Goal: Answer question/provide support: Share knowledge or assist other users

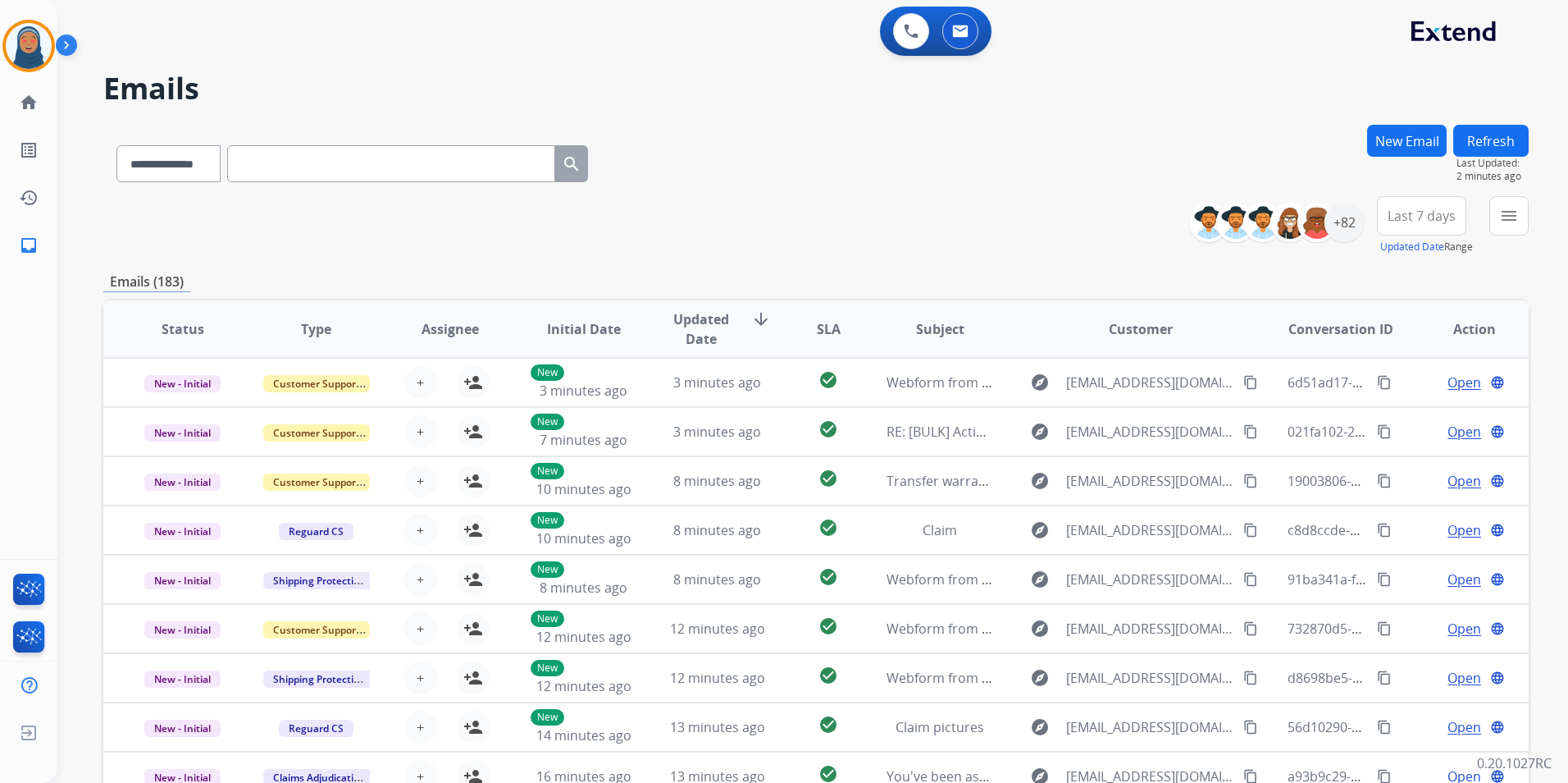
select select "**********"
click at [42, 50] on img at bounding box center [28, 45] width 46 height 46
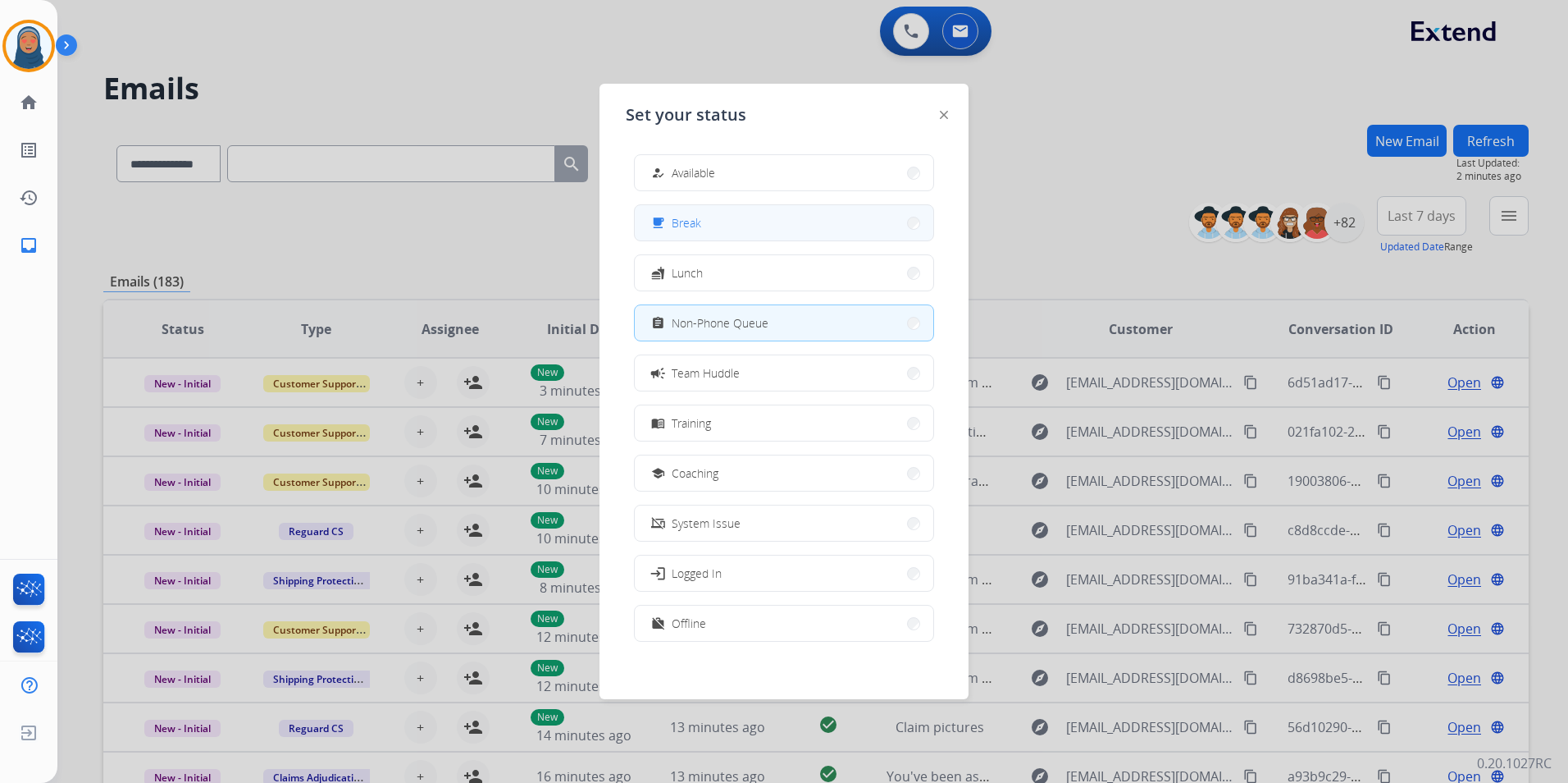
click at [717, 219] on button "free_breakfast Break" at bounding box center [784, 223] width 298 height 36
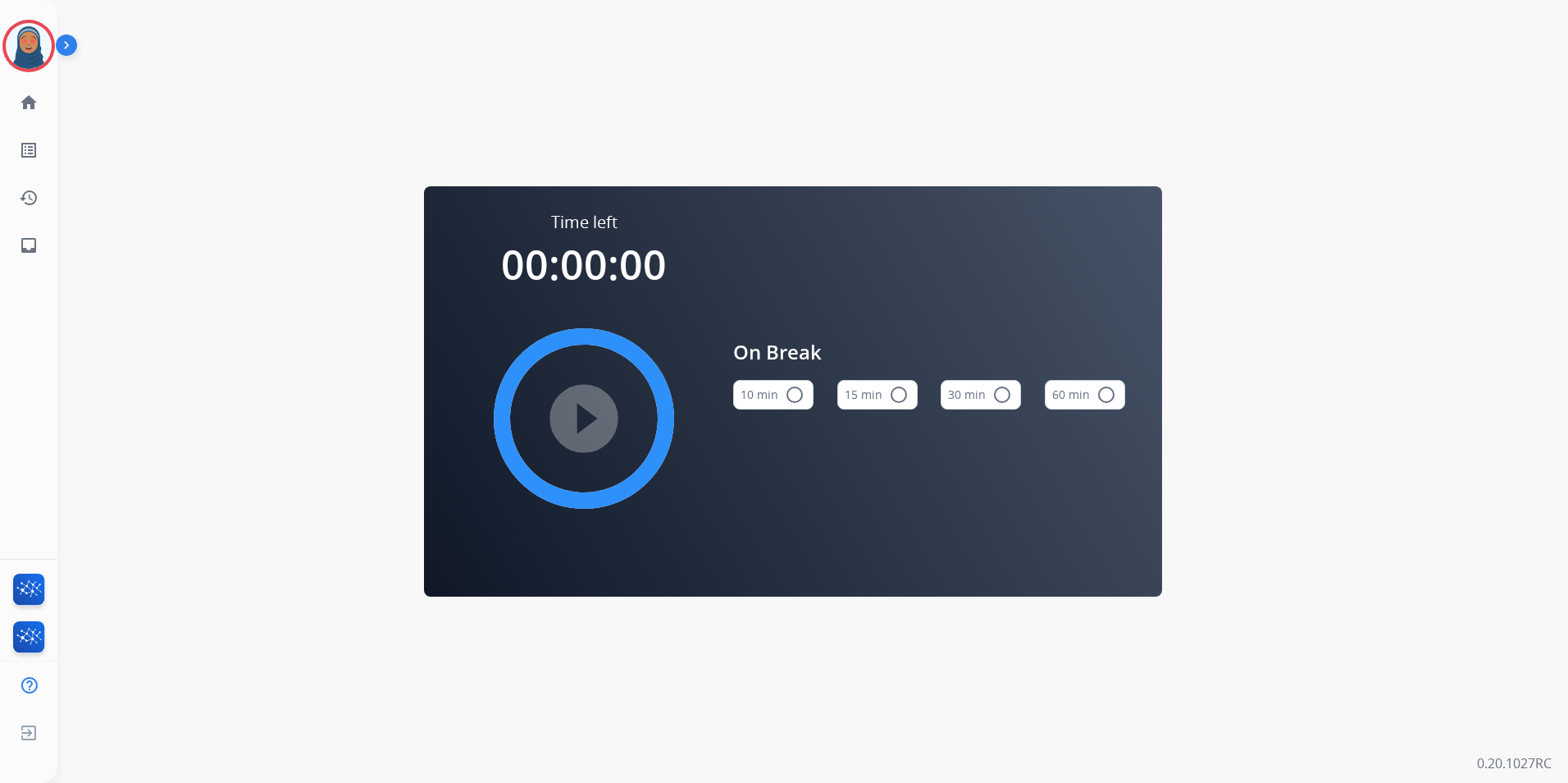
click at [897, 396] on mat-icon "radio_button_unchecked" at bounding box center [898, 394] width 20 height 20
click at [582, 423] on mat-icon "play_circle_filled" at bounding box center [583, 418] width 20 height 20
click at [17, 56] on img at bounding box center [28, 45] width 46 height 46
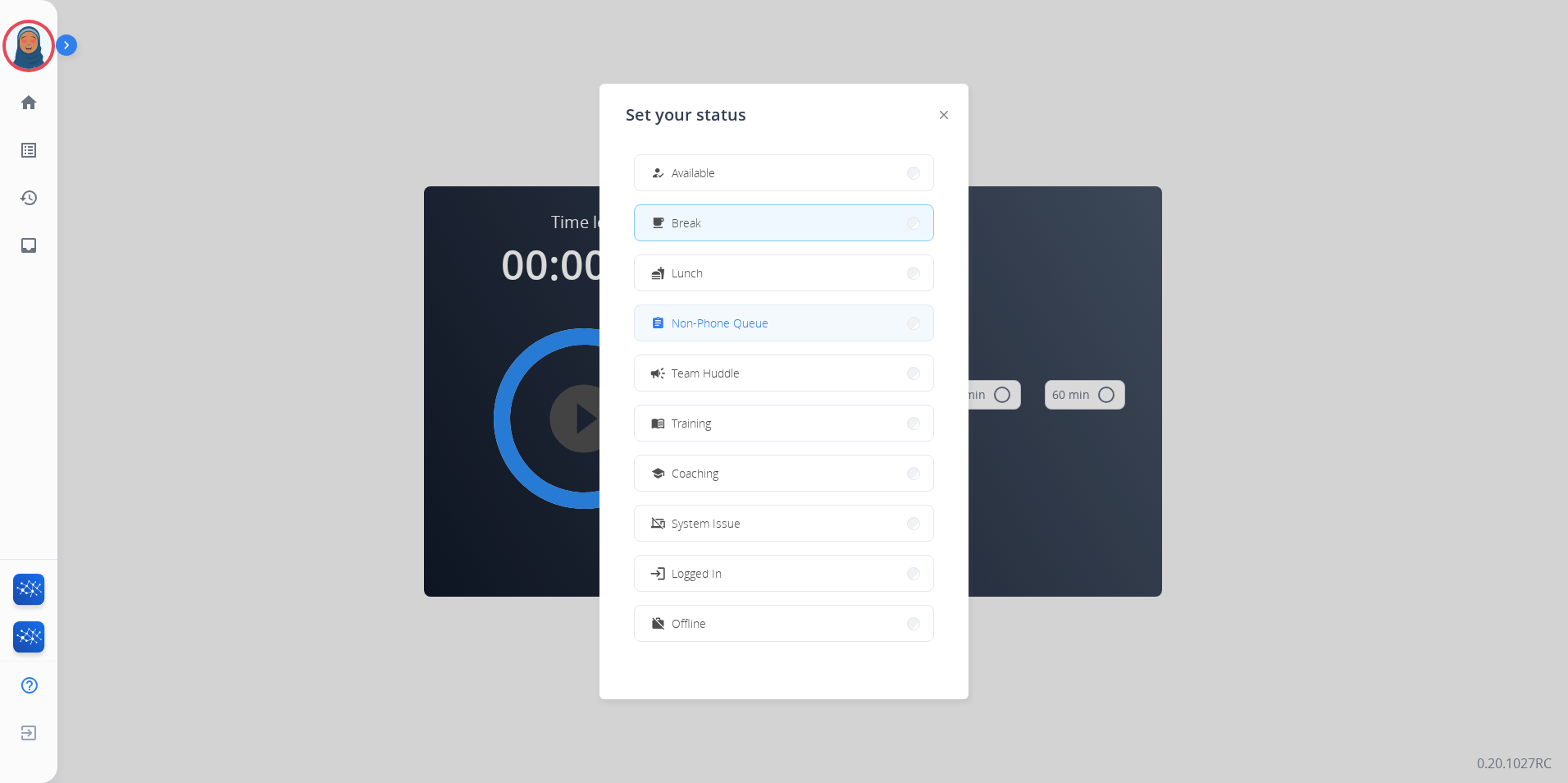
click at [730, 329] on span "Non-Phone Queue" at bounding box center [719, 323] width 97 height 17
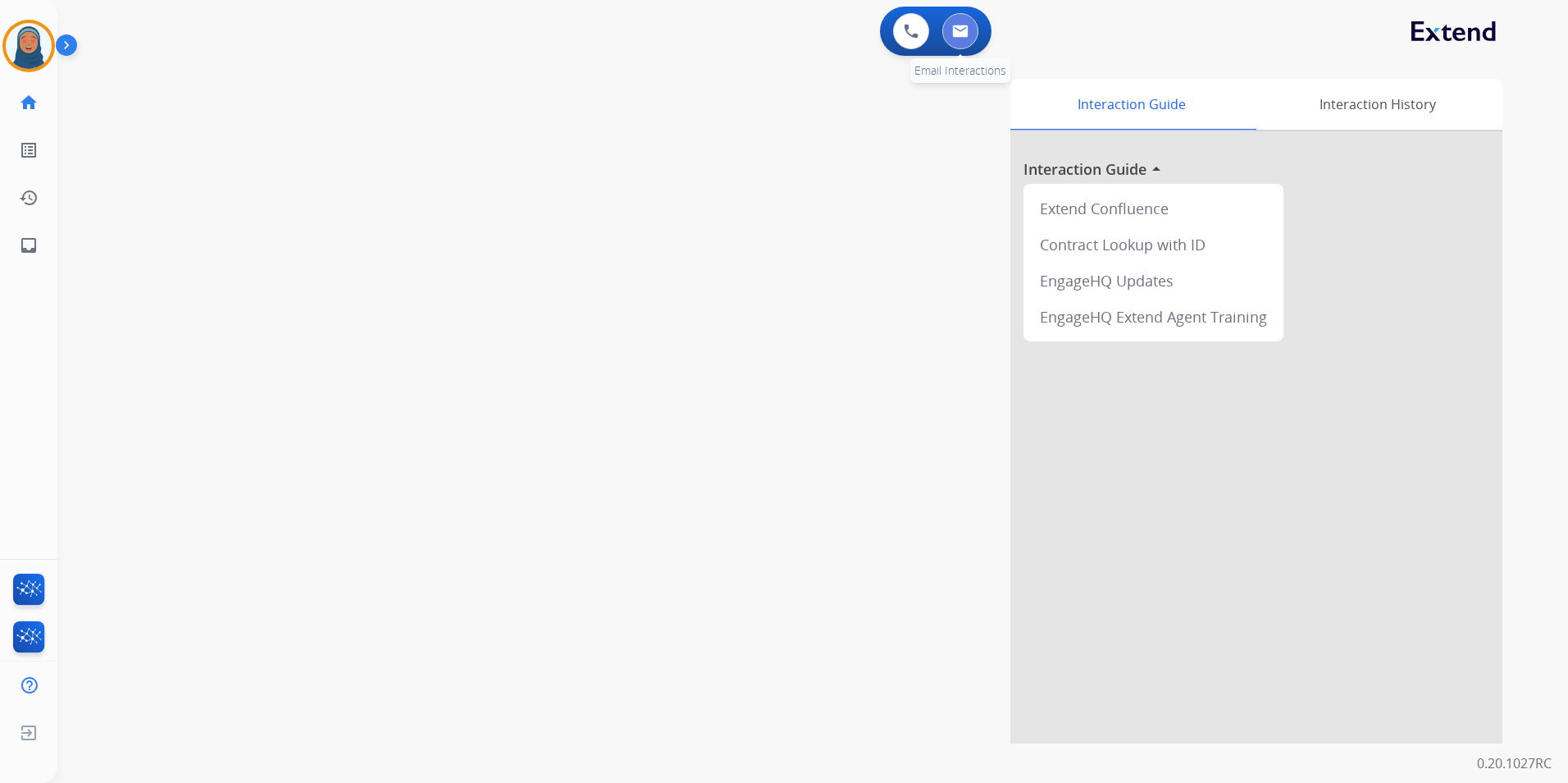
click at [974, 31] on button at bounding box center [960, 31] width 36 height 36
select select "**********"
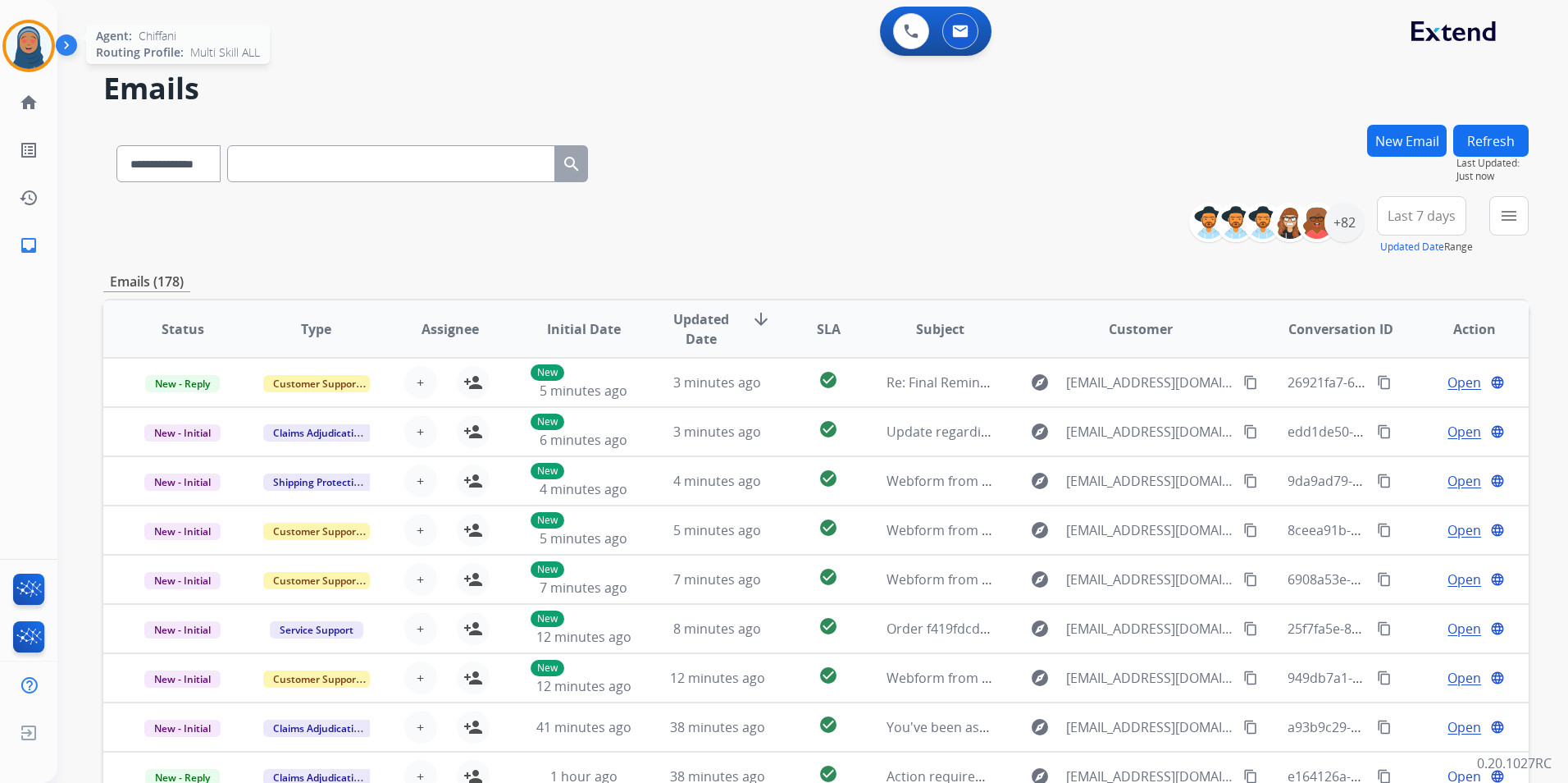
click at [24, 53] on img at bounding box center [28, 45] width 46 height 46
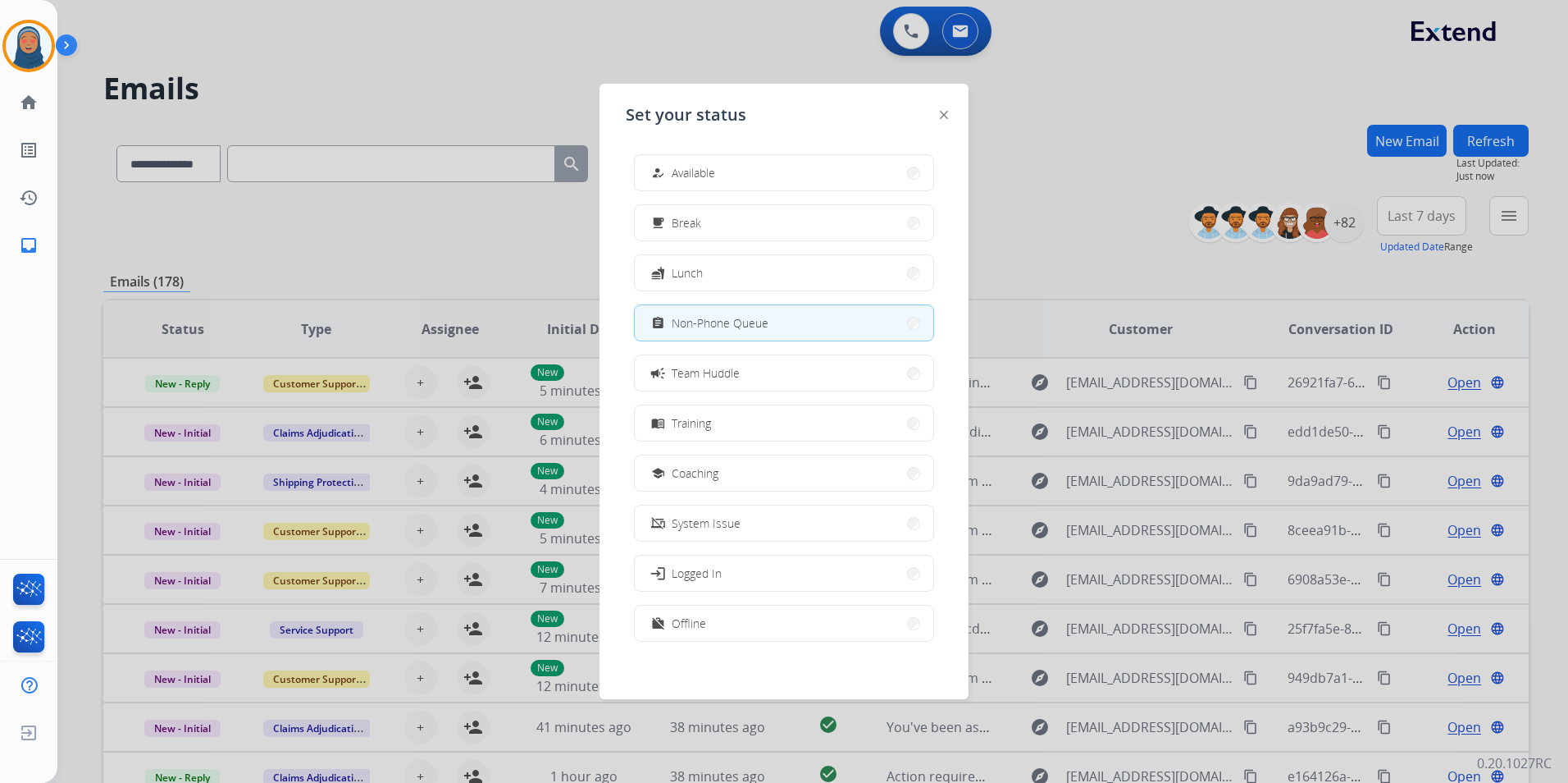
scroll to position [5, 0]
click at [741, 616] on button "work_off Offline" at bounding box center [784, 618] width 298 height 36
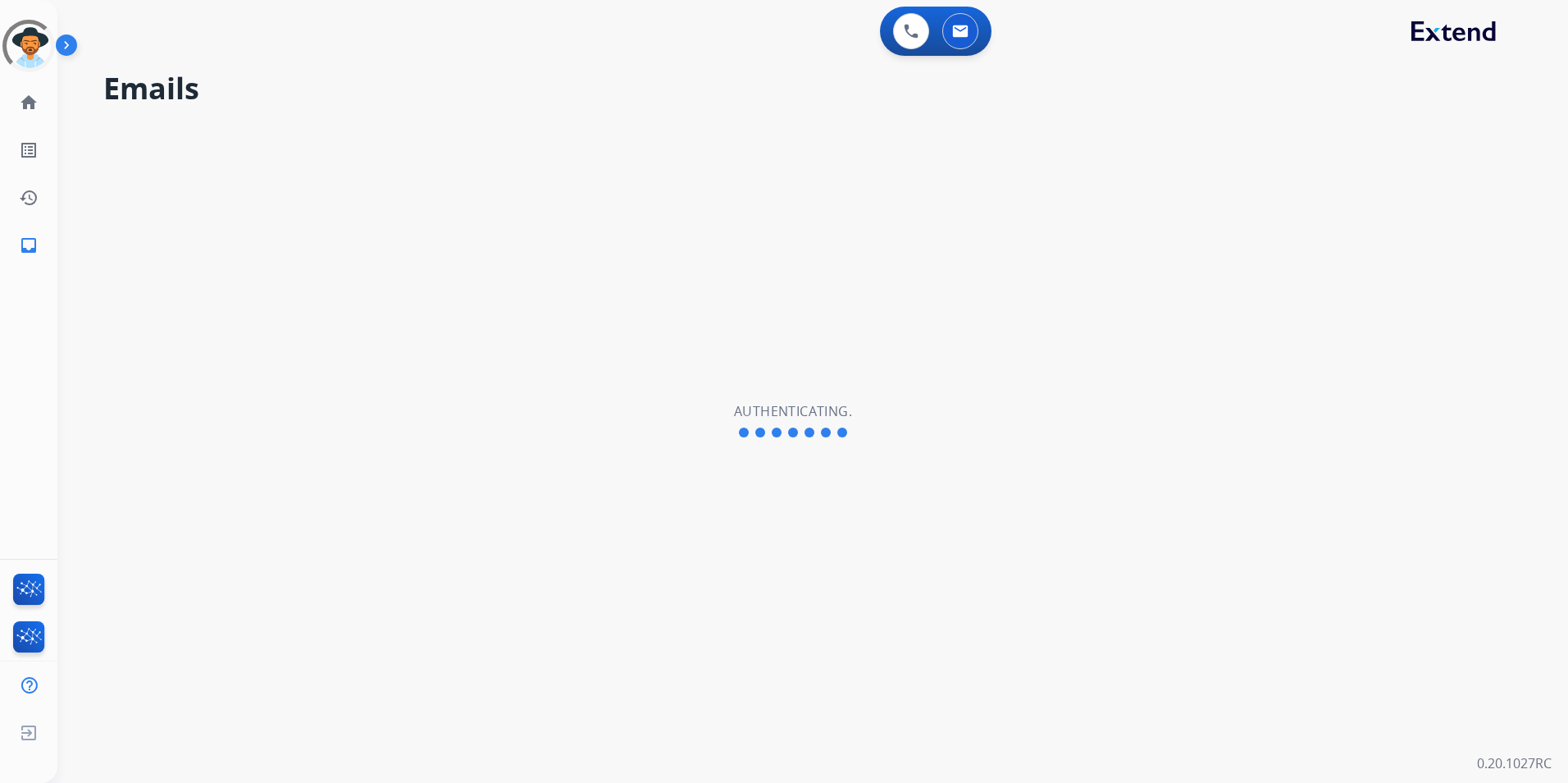
select select "**********"
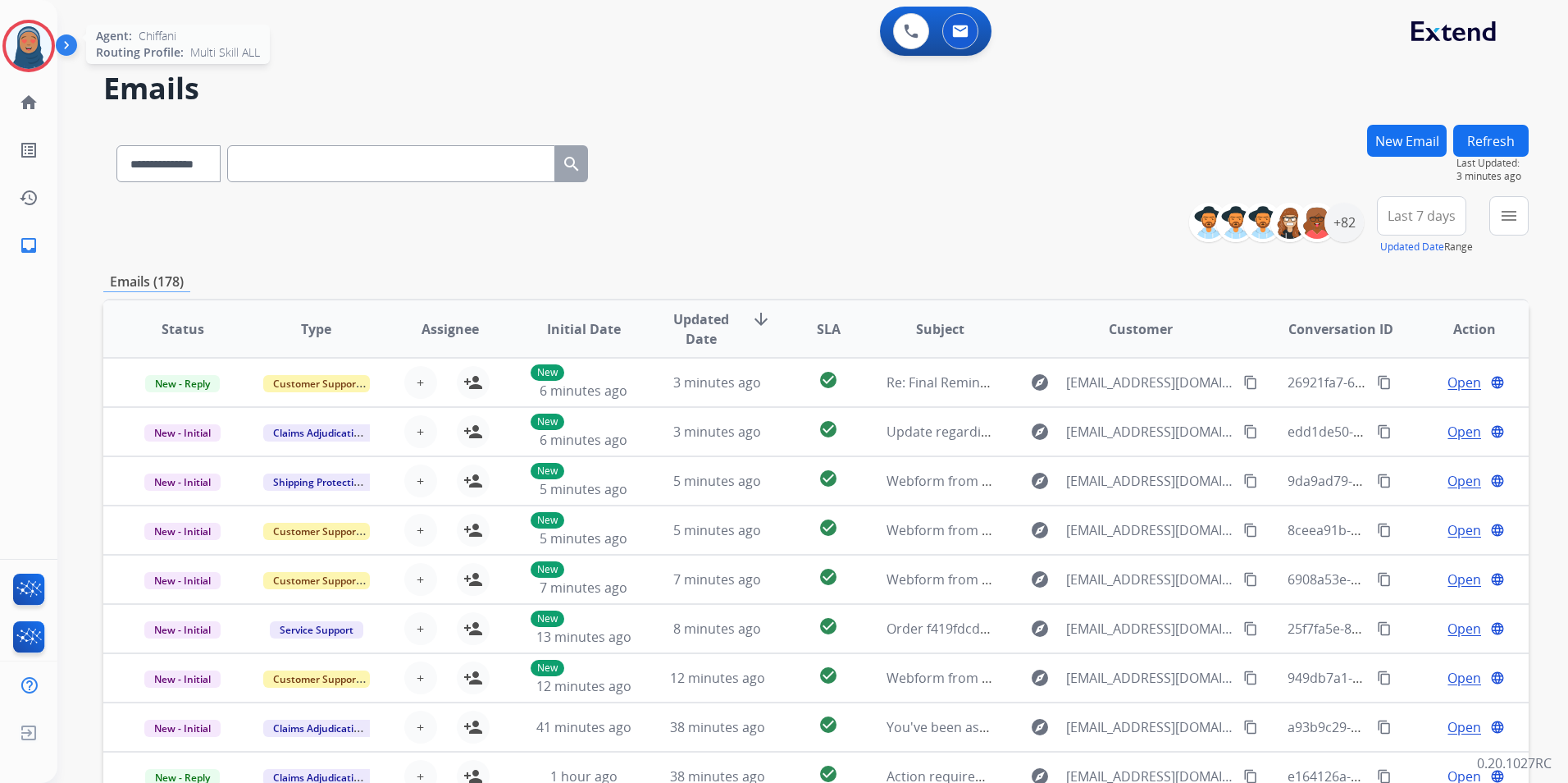
click at [20, 34] on img at bounding box center [28, 45] width 46 height 46
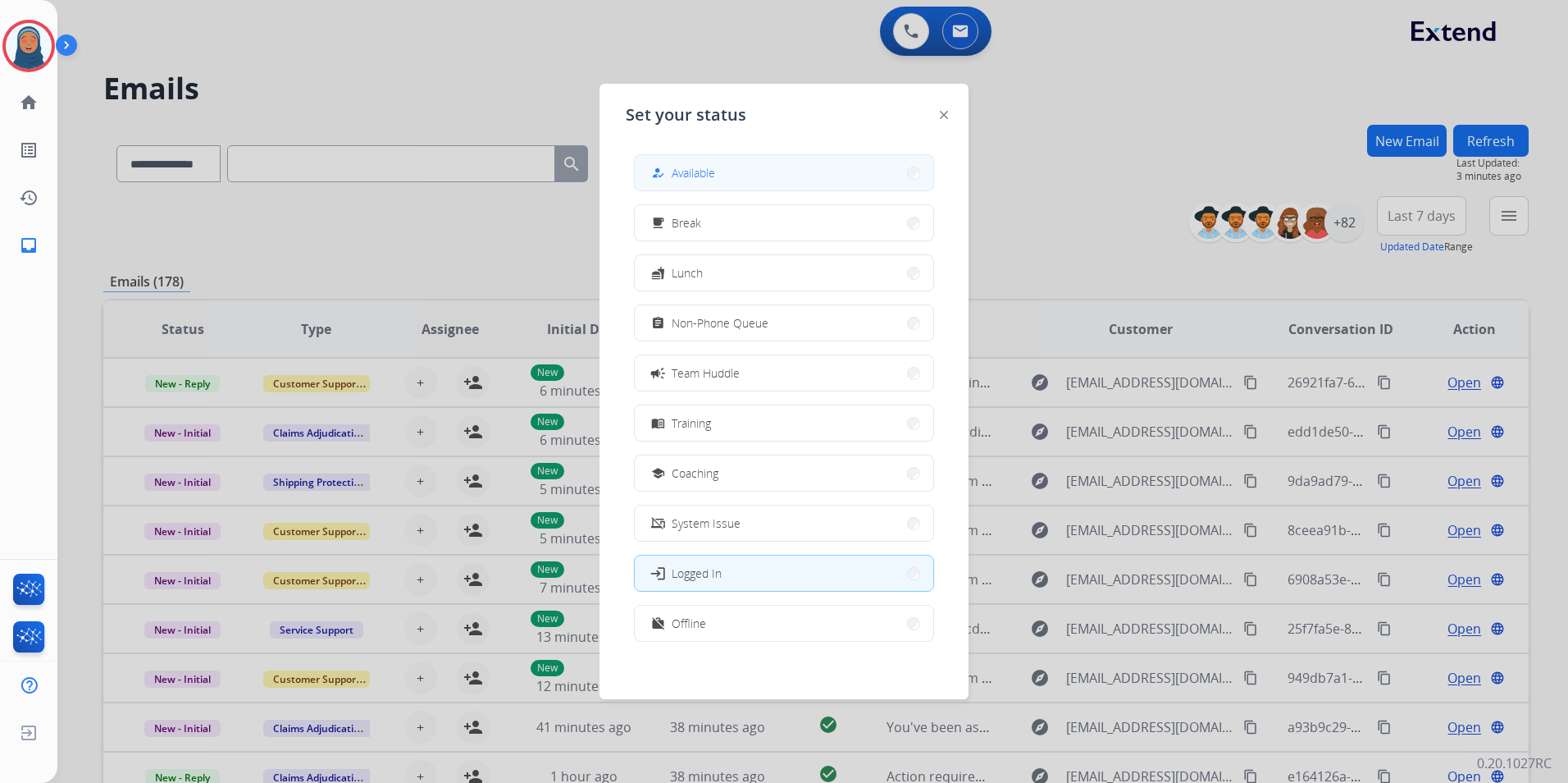
click at [802, 171] on button "how_to_reg Available" at bounding box center [784, 173] width 298 height 36
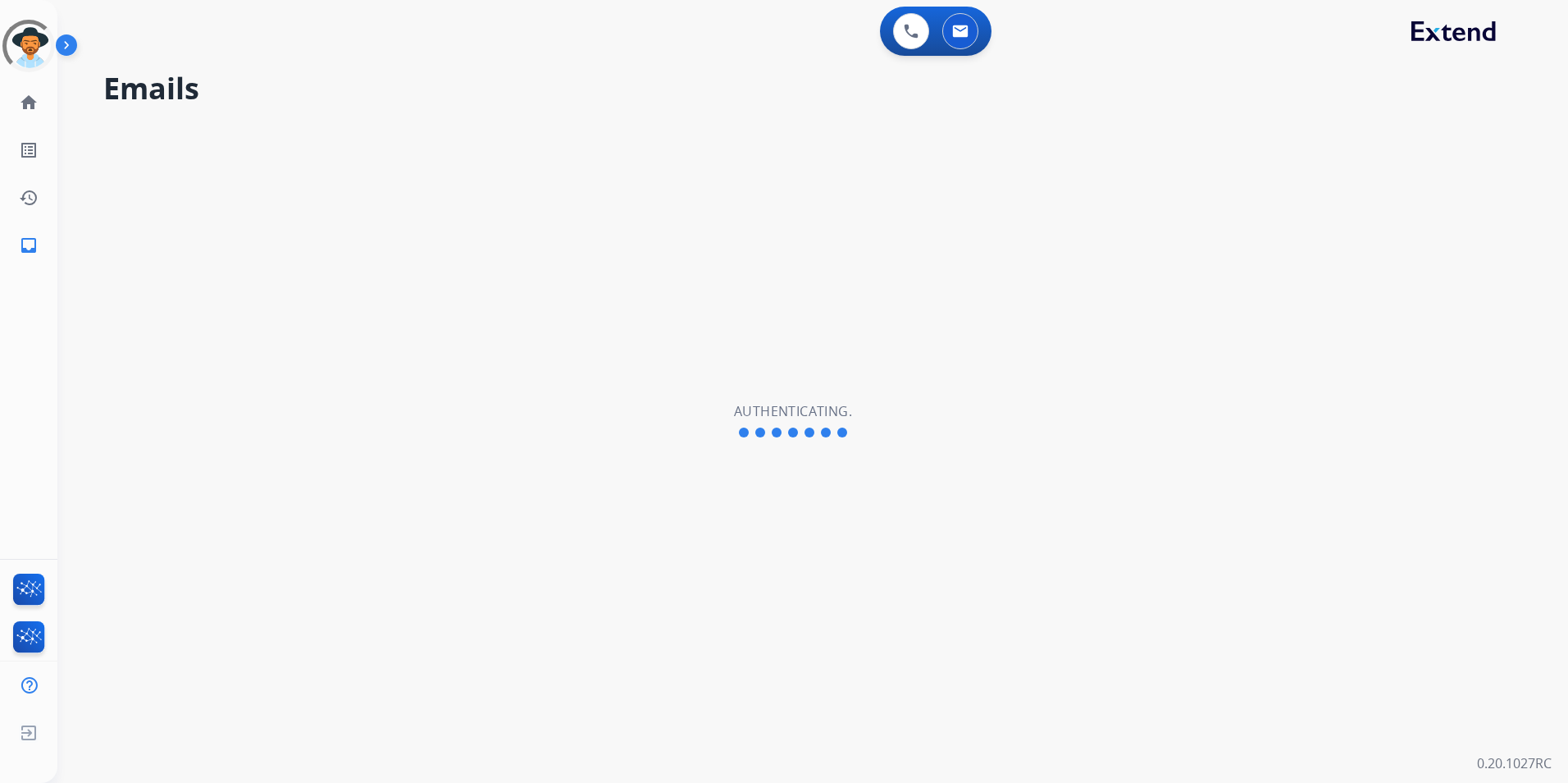
select select "**********"
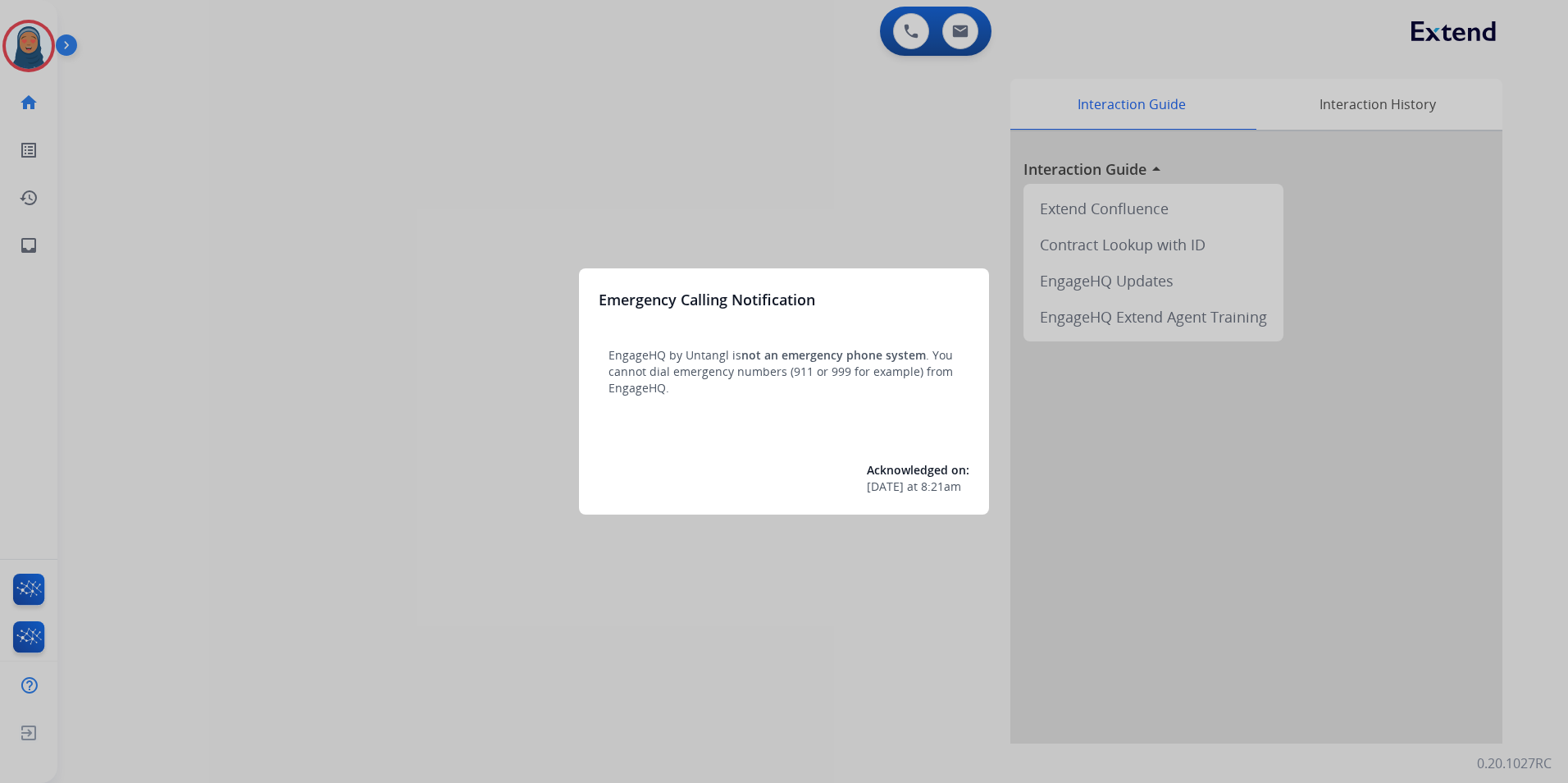
click at [17, 48] on div at bounding box center [784, 391] width 1568 height 783
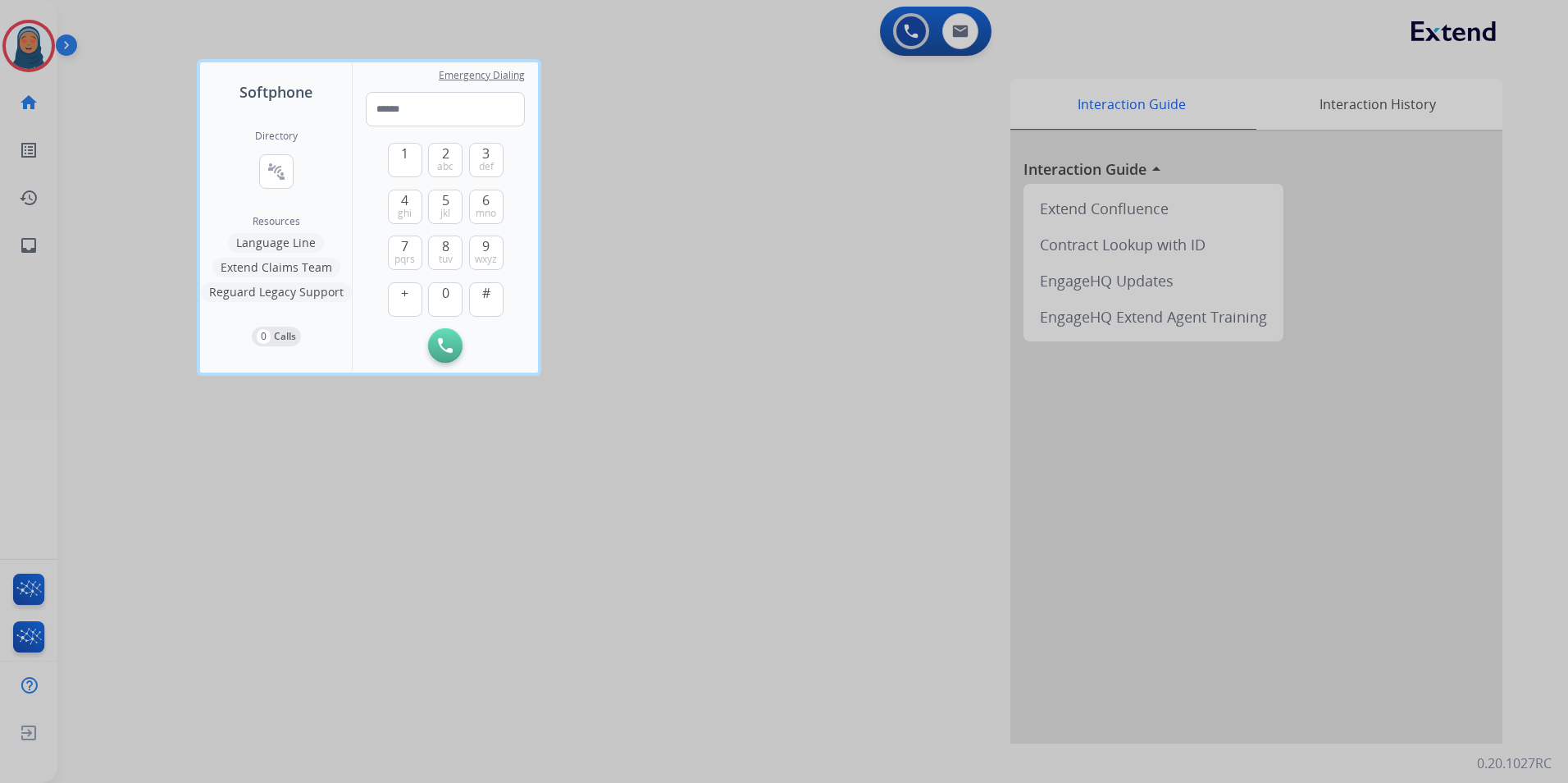
click at [17, 48] on div at bounding box center [784, 391] width 1568 height 783
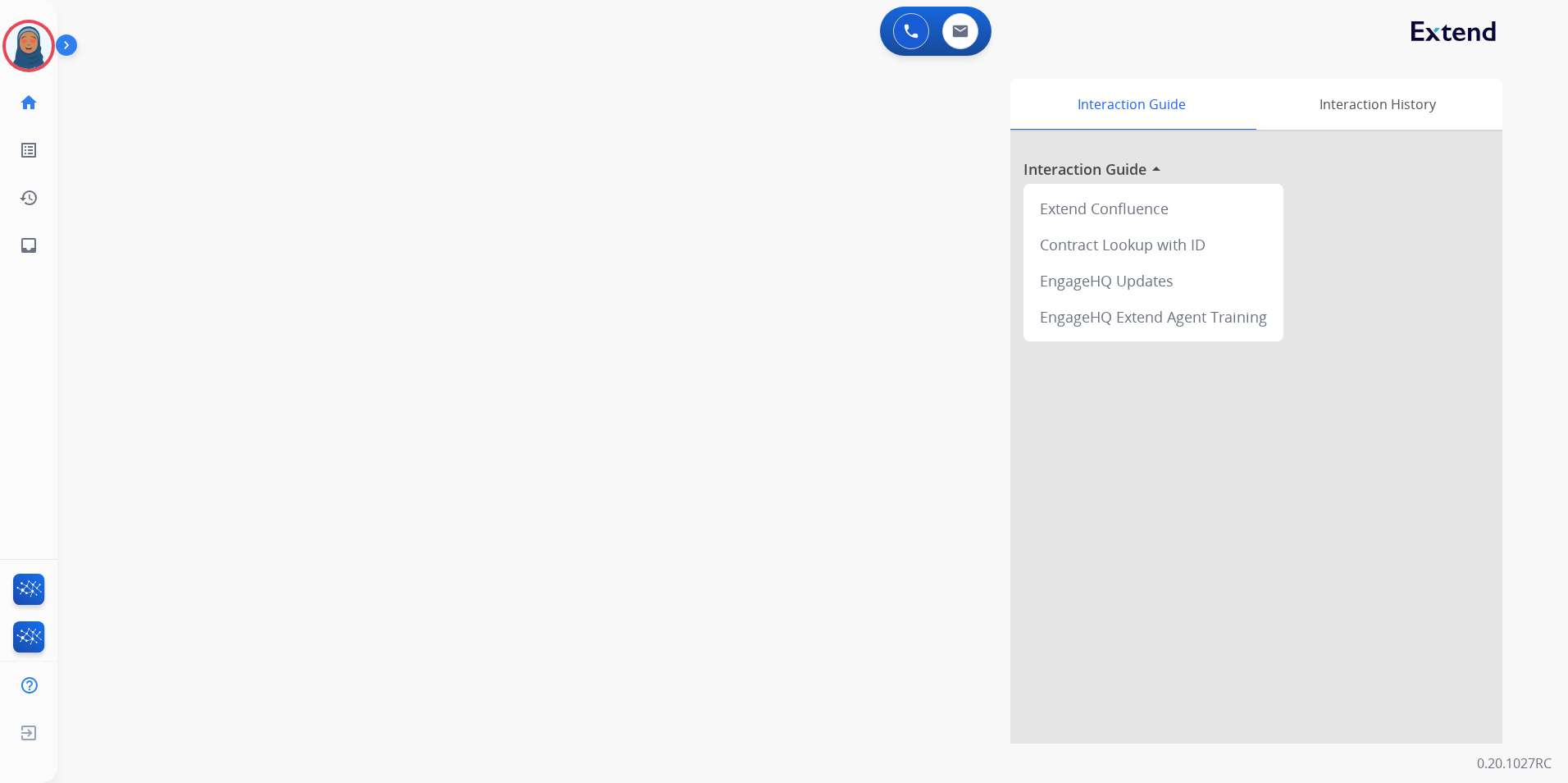
click at [17, 48] on img at bounding box center [28, 45] width 46 height 46
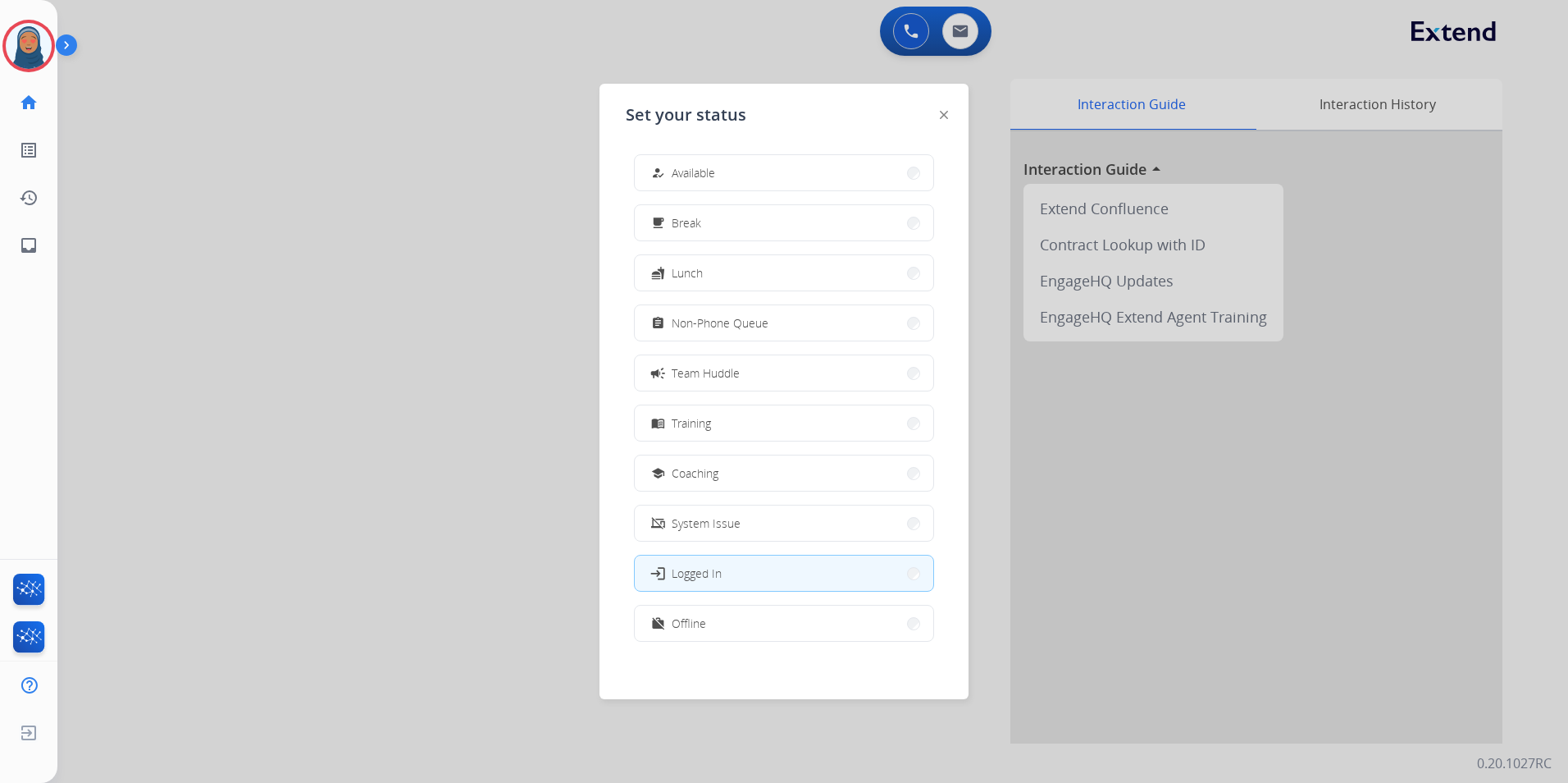
click at [701, 181] on div "how_to_reg Available" at bounding box center [681, 173] width 67 height 20
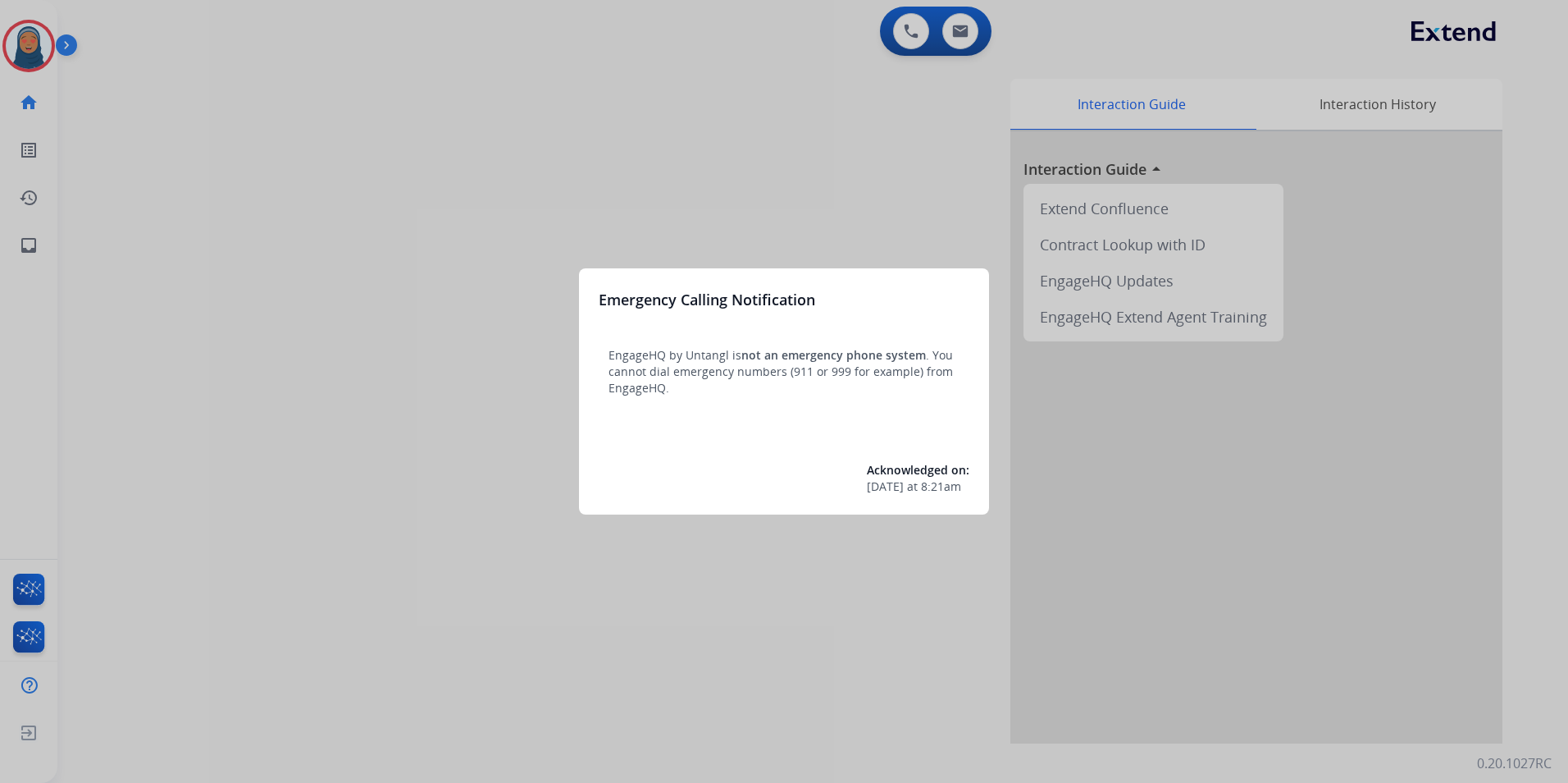
click at [33, 49] on div at bounding box center [784, 391] width 1568 height 783
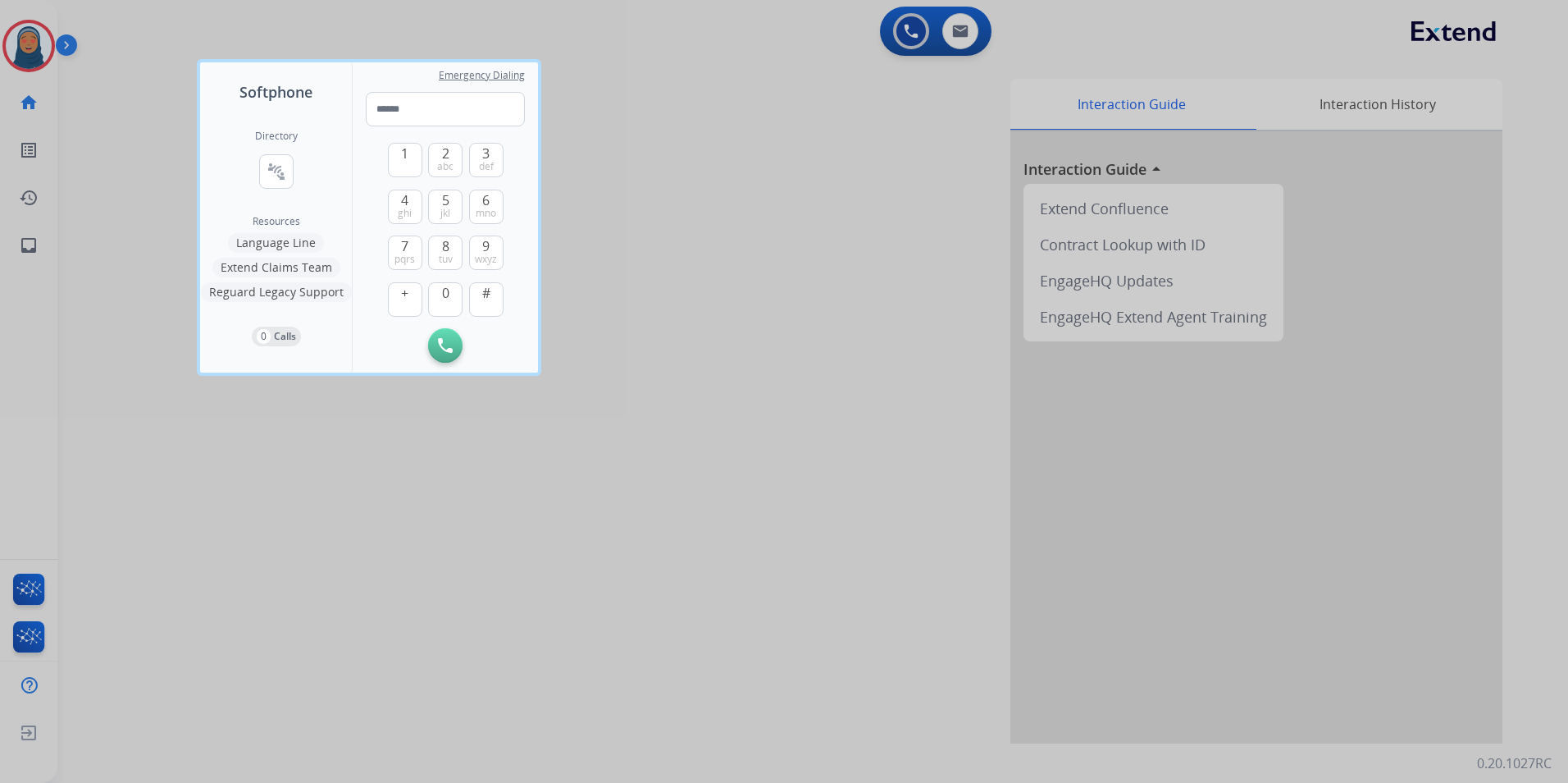
click at [32, 49] on div at bounding box center [784, 391] width 1568 height 783
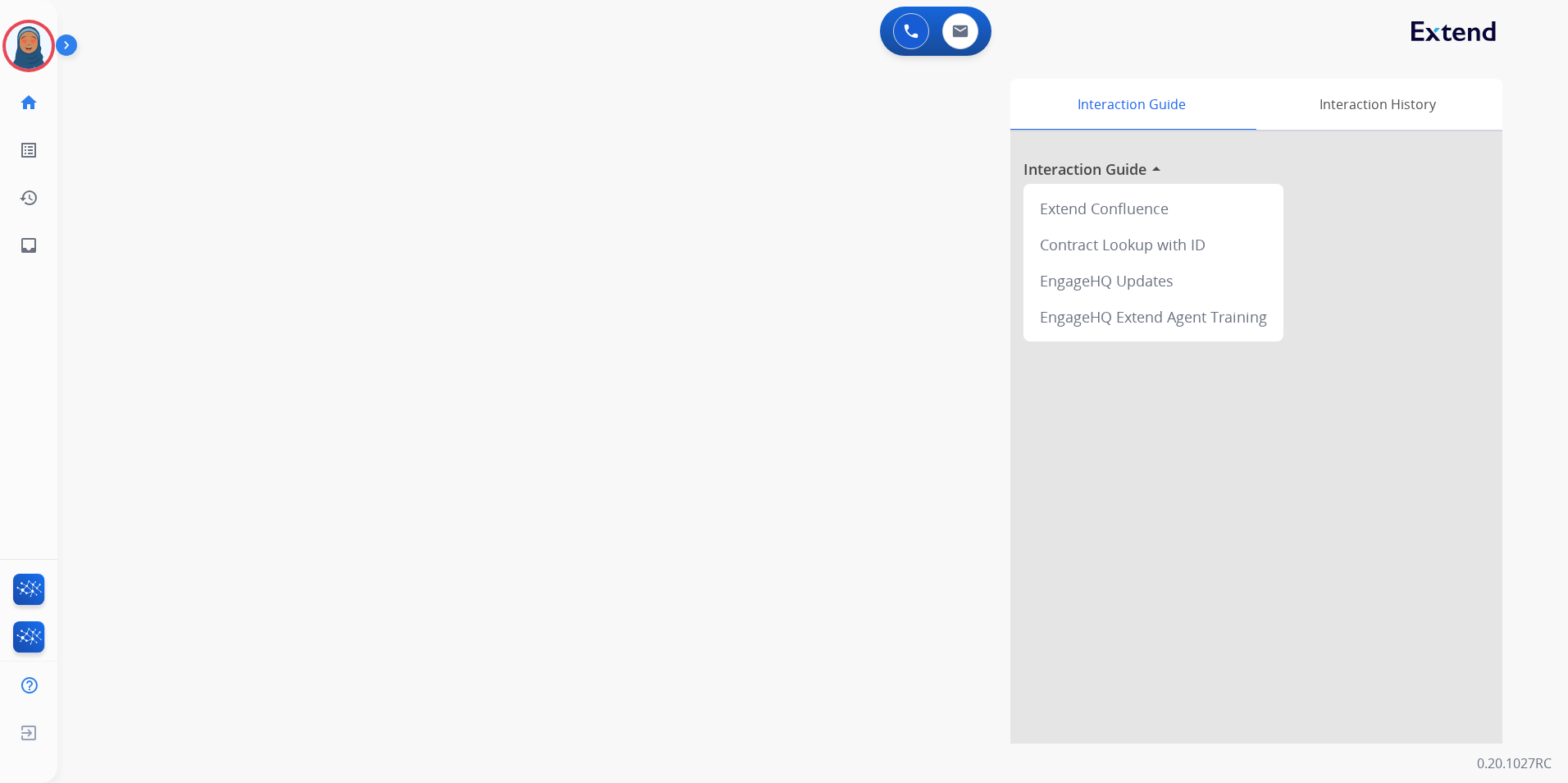
click at [32, 49] on img at bounding box center [28, 45] width 46 height 46
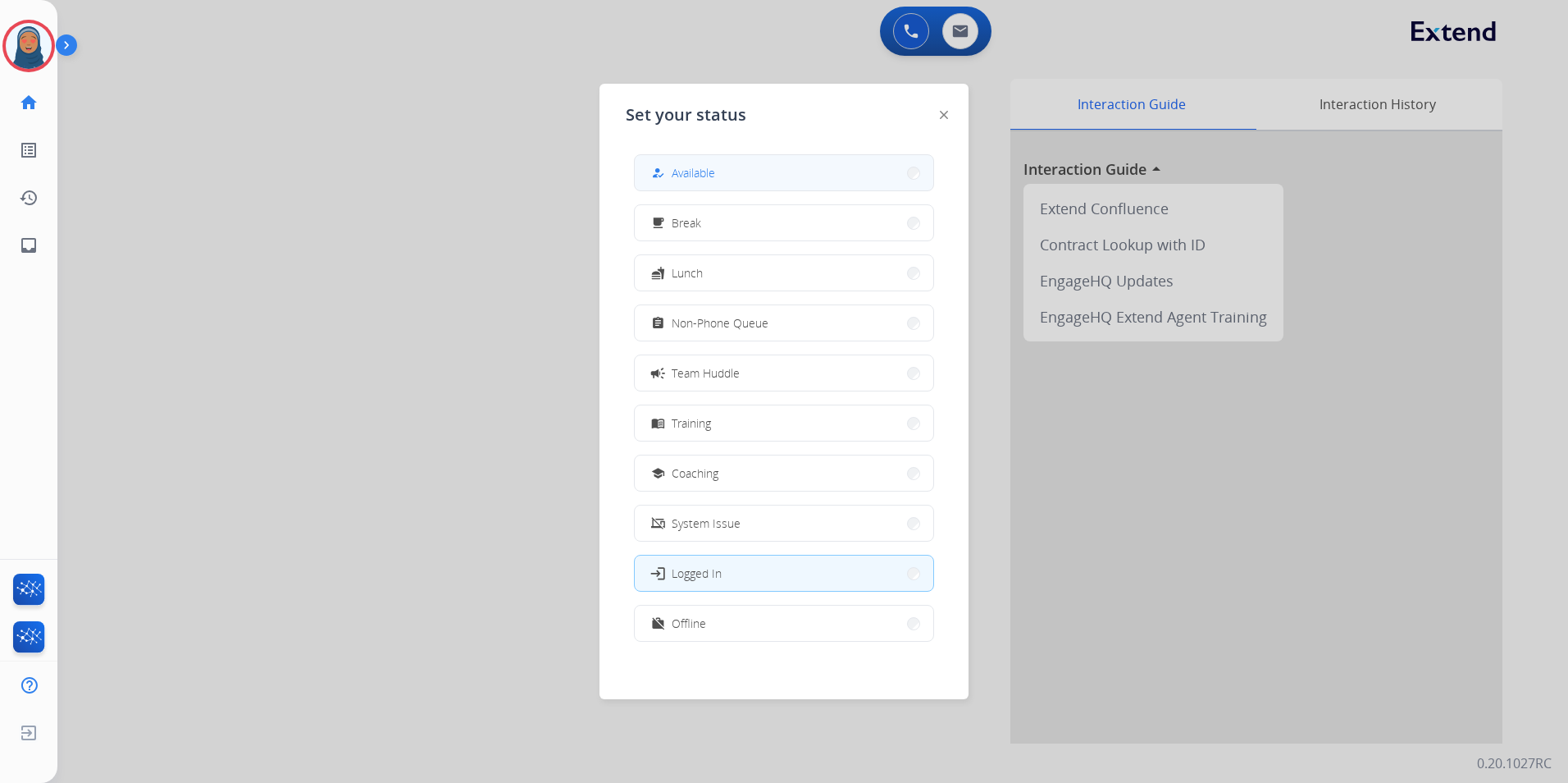
click at [697, 177] on span "Available" at bounding box center [693, 173] width 43 height 17
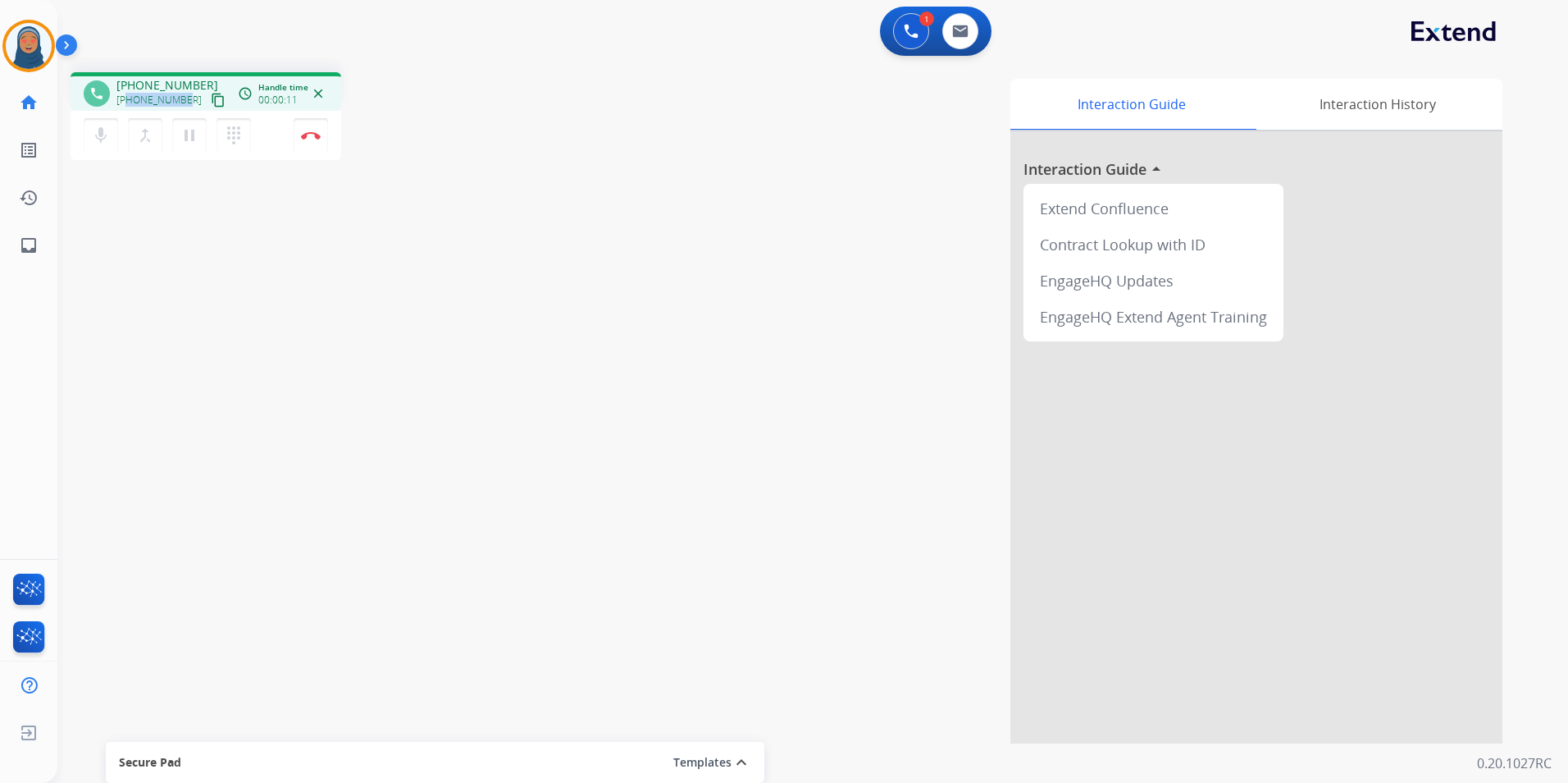
drag, startPoint x: 185, startPoint y: 101, endPoint x: 130, endPoint y: 104, distance: 55.1
click at [130, 104] on div "+12173900357 content_copy" at bounding box center [172, 99] width 112 height 20
copy span "2173900357"
click at [316, 140] on button "Disconnect" at bounding box center [310, 135] width 35 height 35
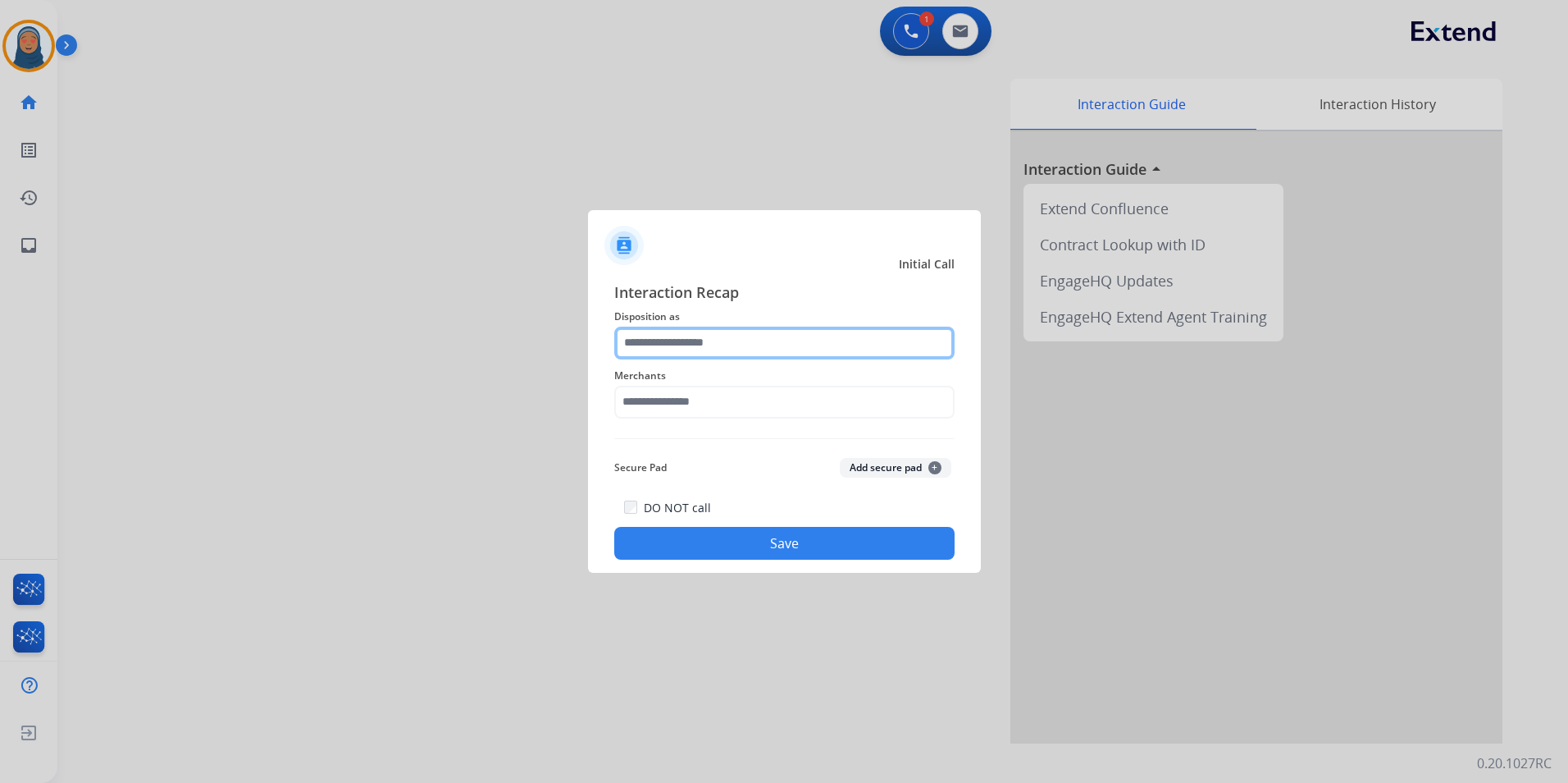
click at [674, 333] on input "text" at bounding box center [784, 342] width 340 height 33
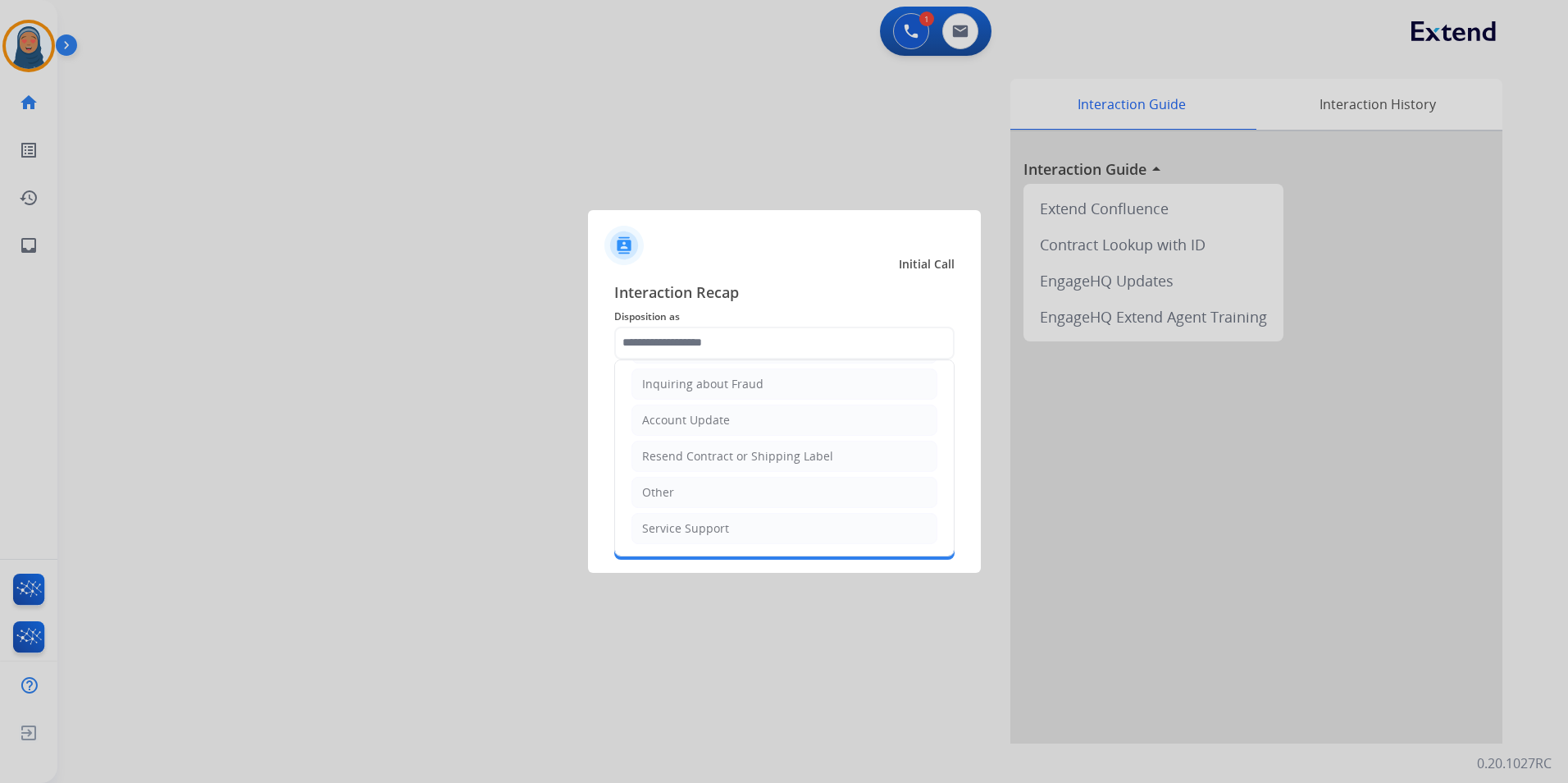
scroll to position [193, 0]
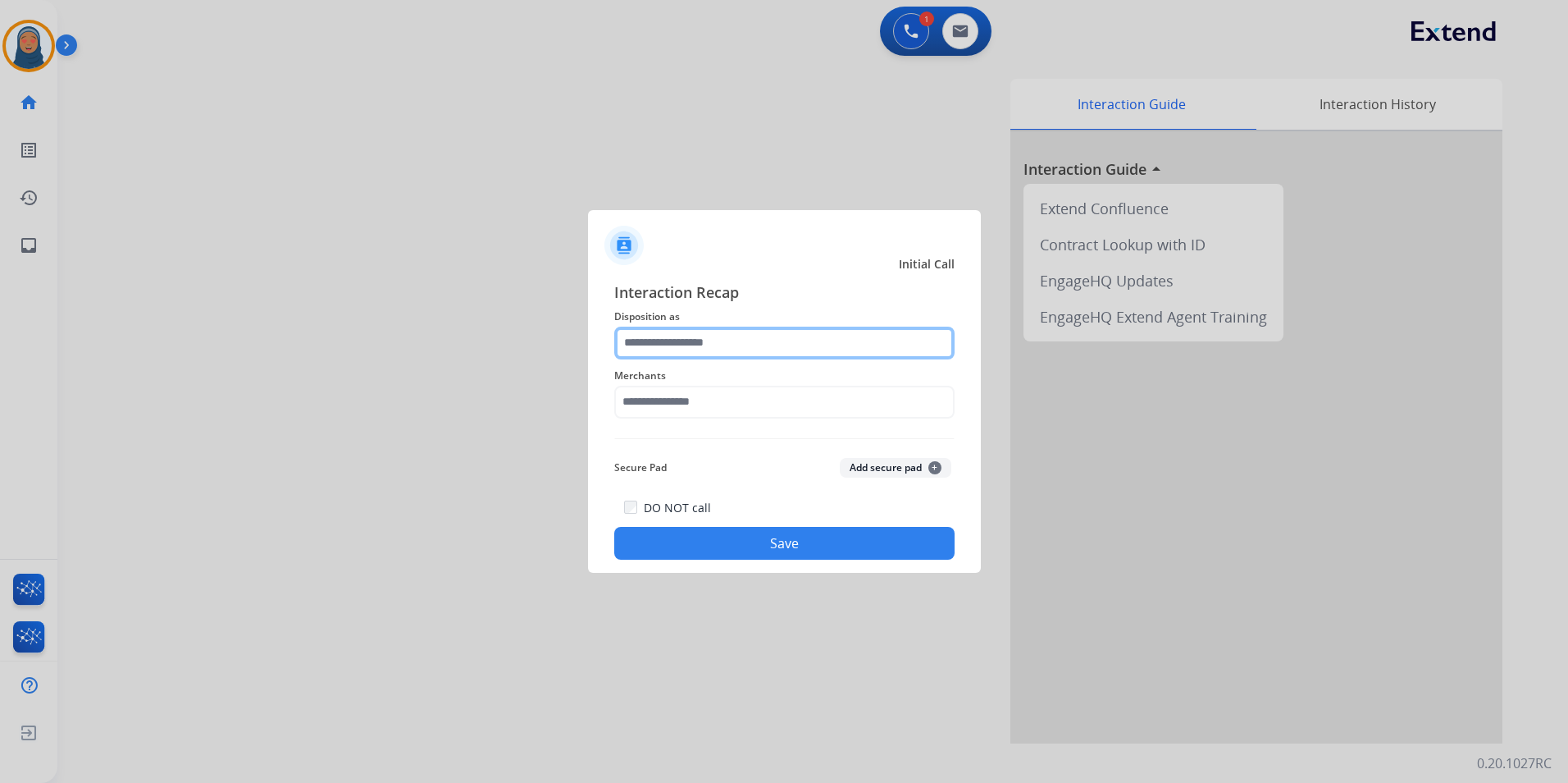
click at [702, 348] on input "text" at bounding box center [784, 342] width 340 height 33
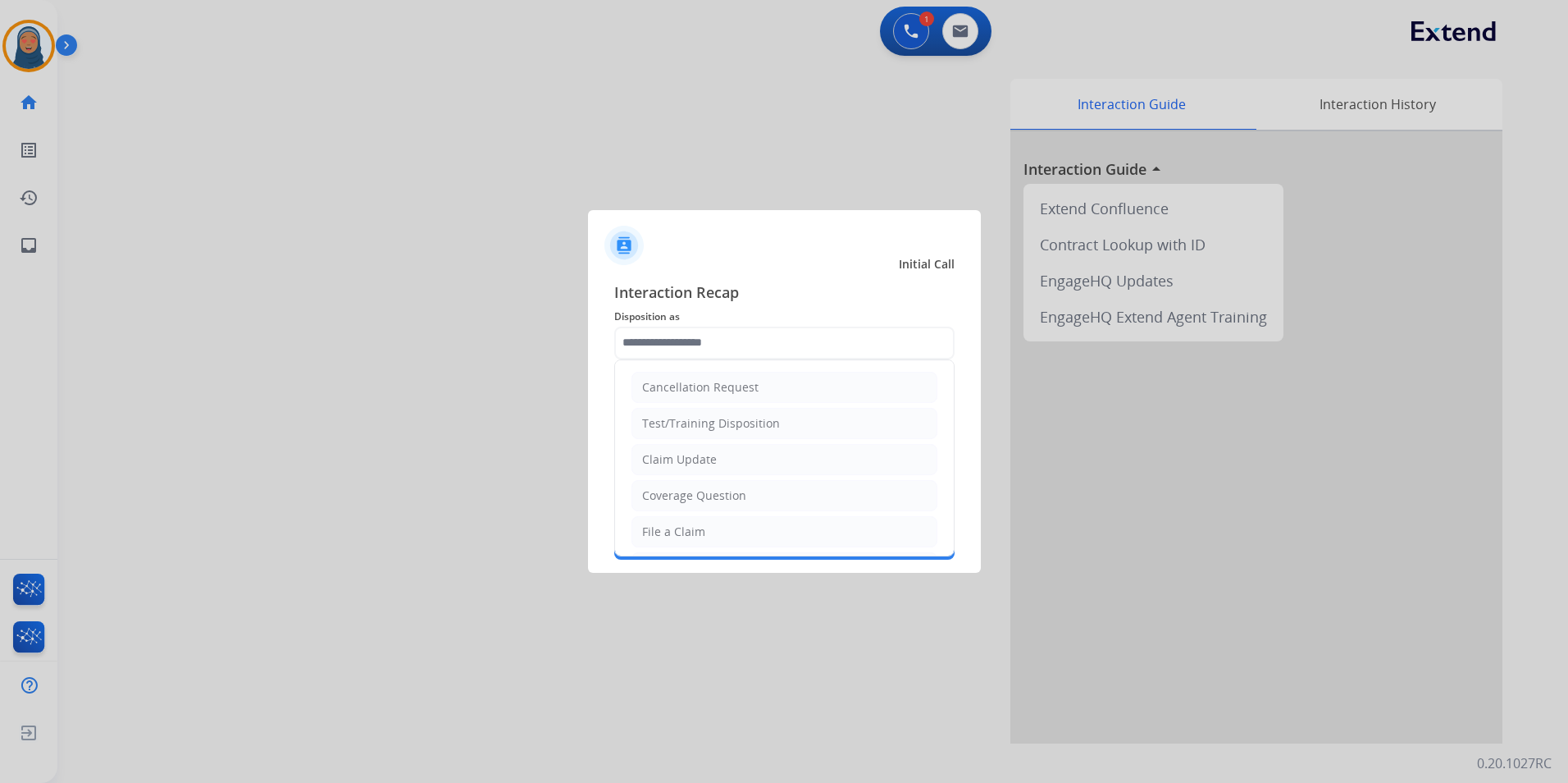
drag, startPoint x: 695, startPoint y: 537, endPoint x: 692, endPoint y: 456, distance: 81.1
click at [695, 534] on div "File a Claim" at bounding box center [673, 531] width 63 height 16
type input "**********"
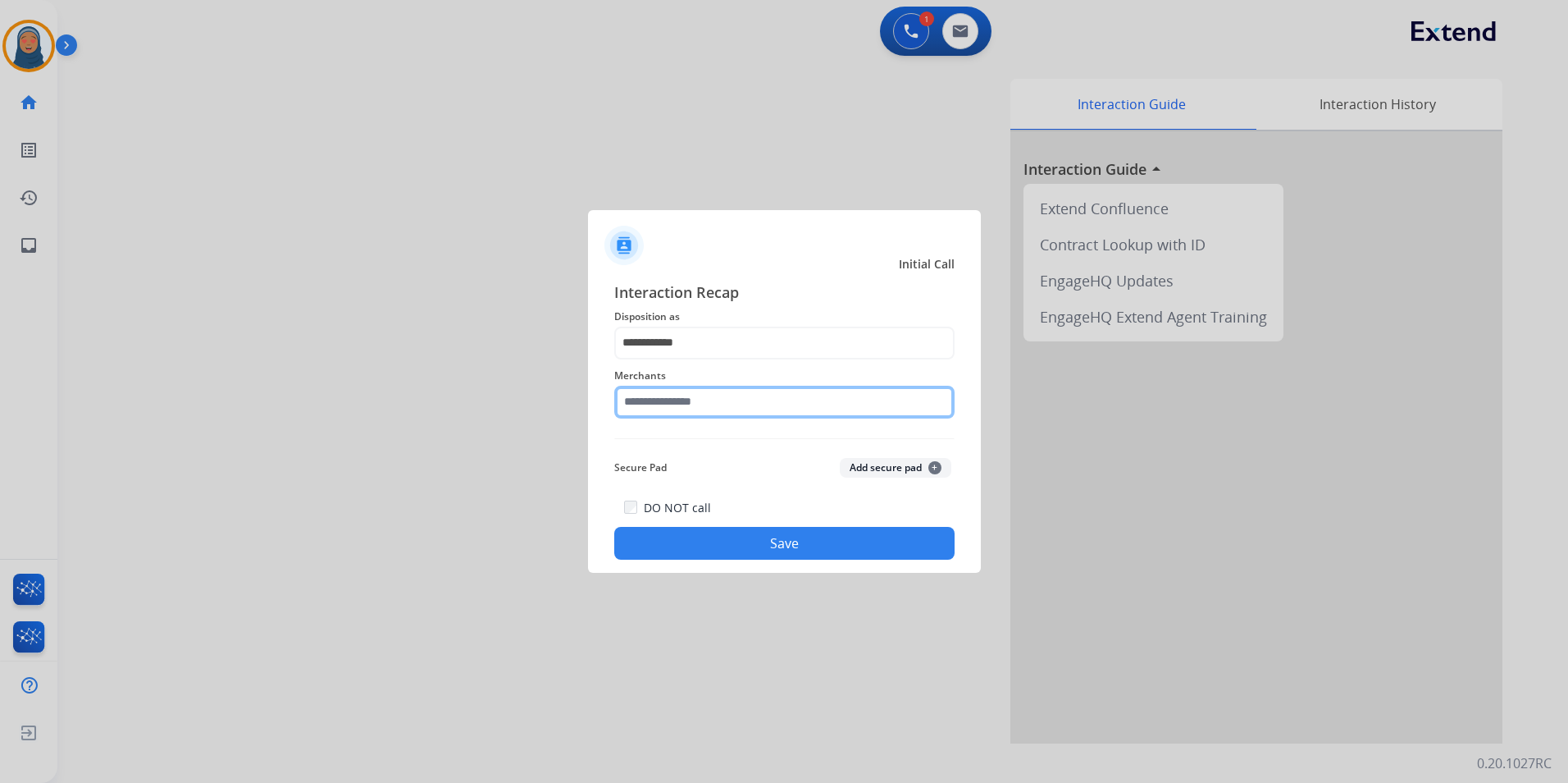
click at [693, 402] on input "text" at bounding box center [784, 401] width 340 height 33
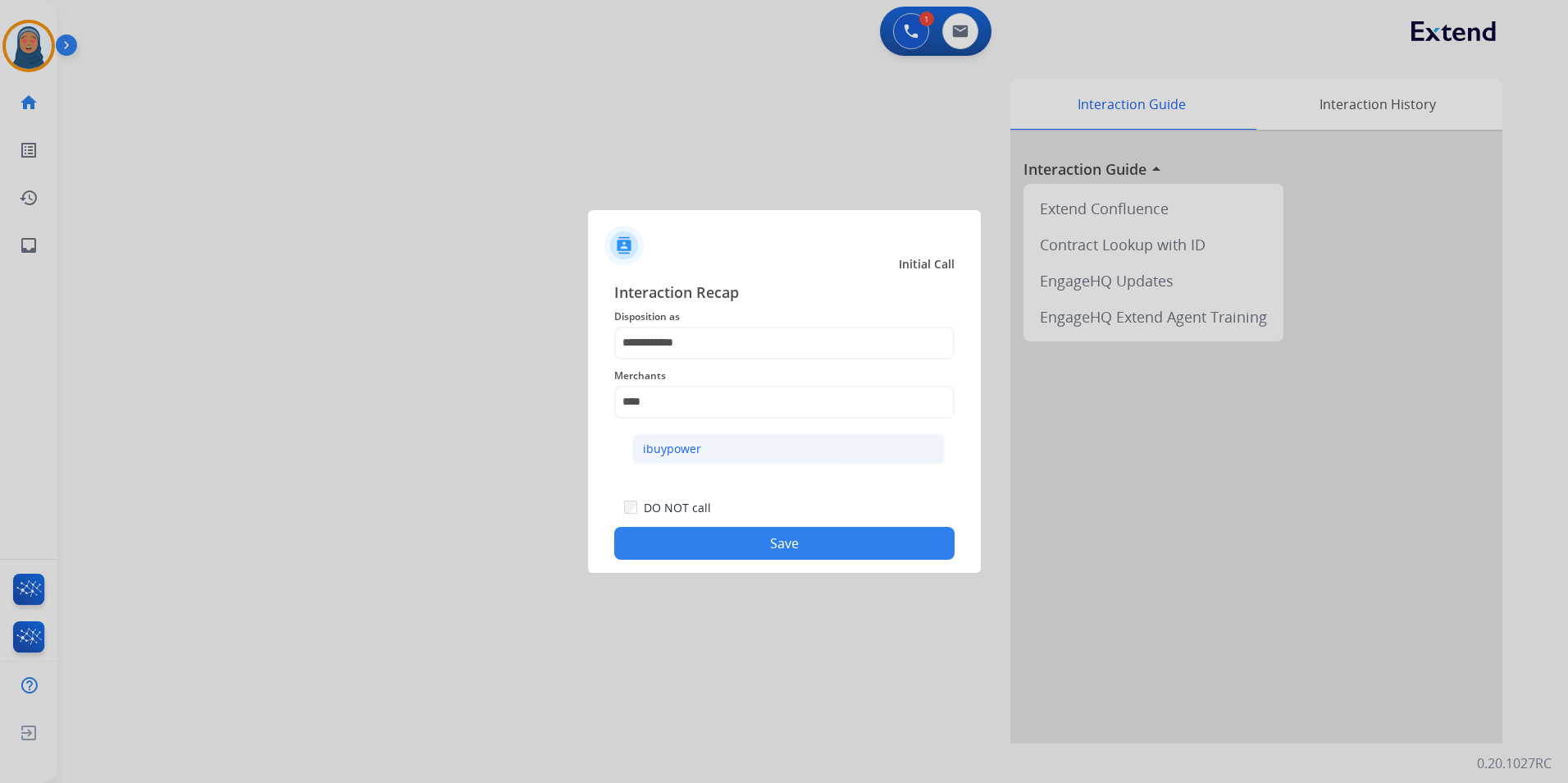
click at [683, 444] on div "ibuypower" at bounding box center [672, 448] width 58 height 16
type input "*********"
click at [749, 543] on button "Save" at bounding box center [784, 543] width 340 height 33
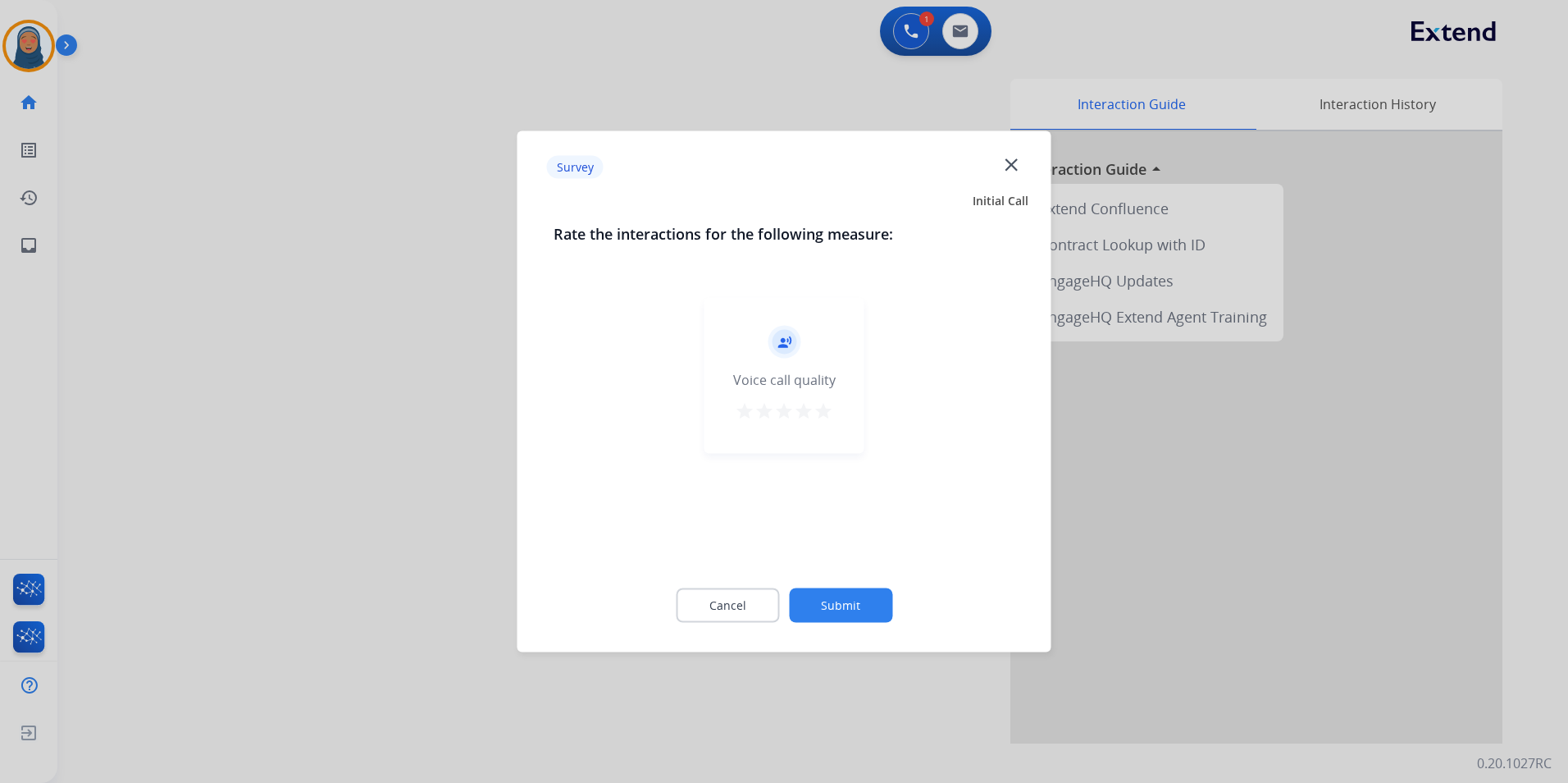
click at [833, 605] on button "Submit" at bounding box center [841, 605] width 103 height 35
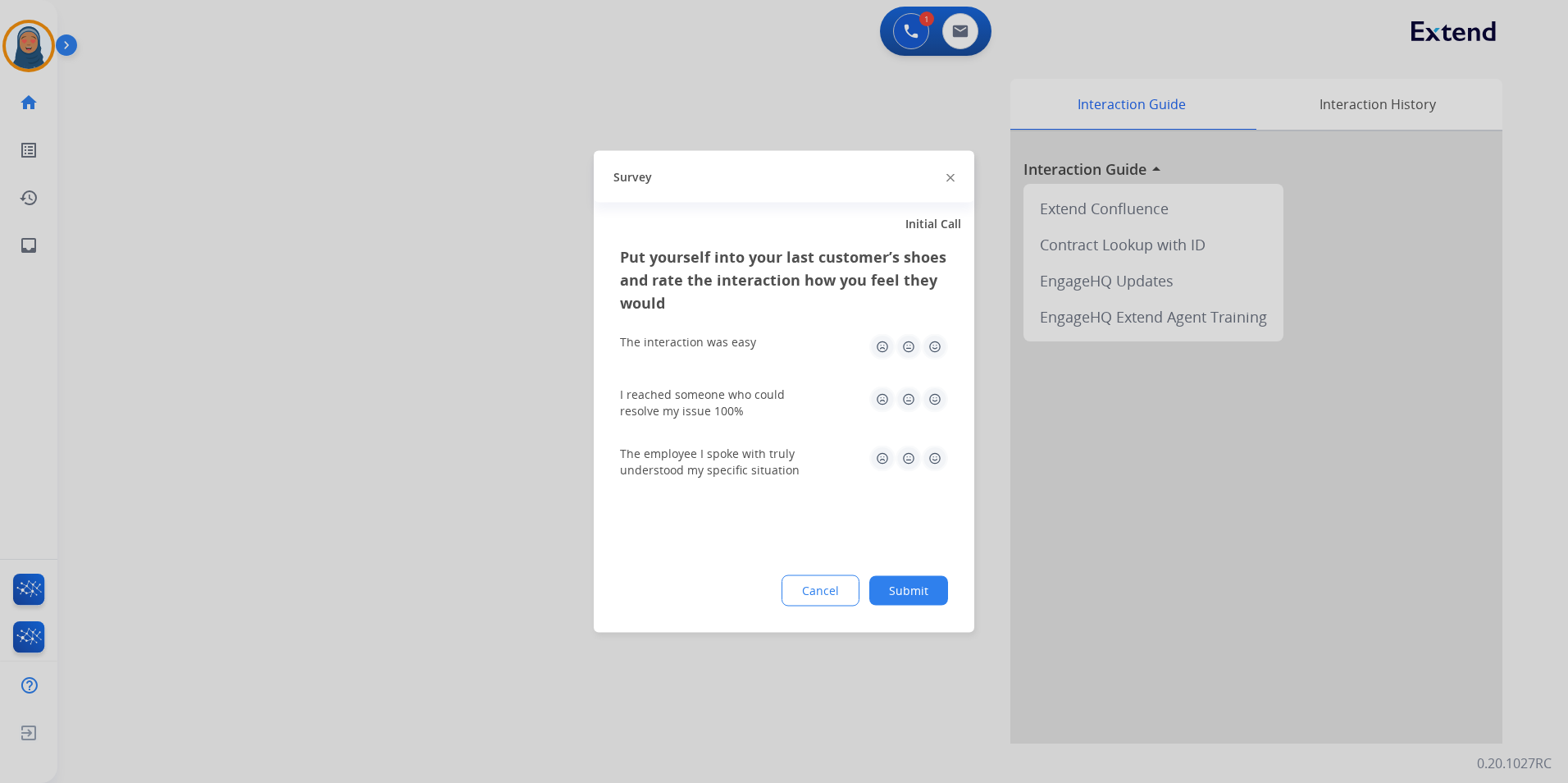
click at [903, 591] on button "Submit" at bounding box center [908, 590] width 79 height 29
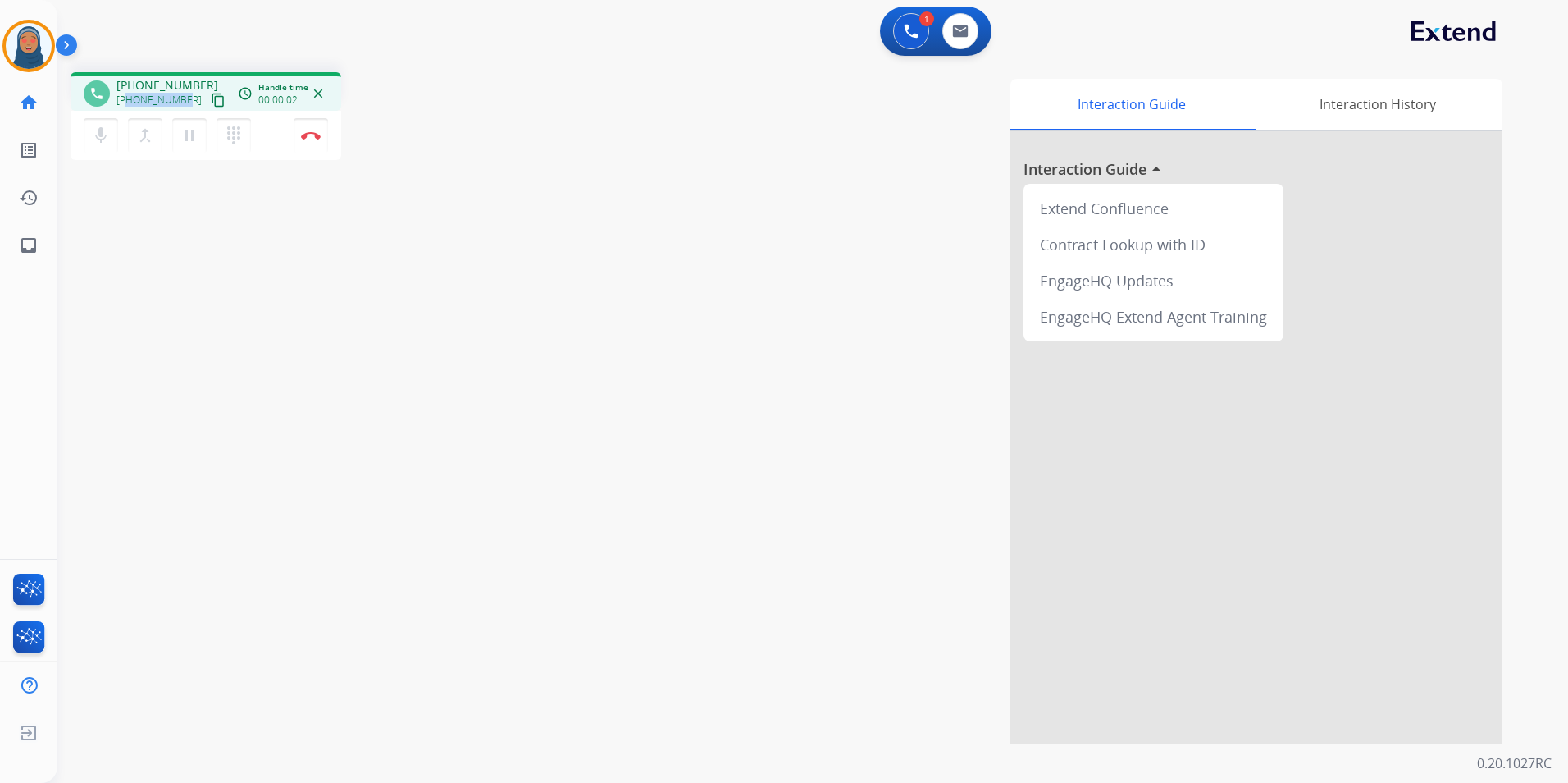
drag, startPoint x: 183, startPoint y: 100, endPoint x: 129, endPoint y: 98, distance: 54.0
click at [129, 98] on span "+18176141146" at bounding box center [158, 100] width 85 height 13
copy span "8176141146"
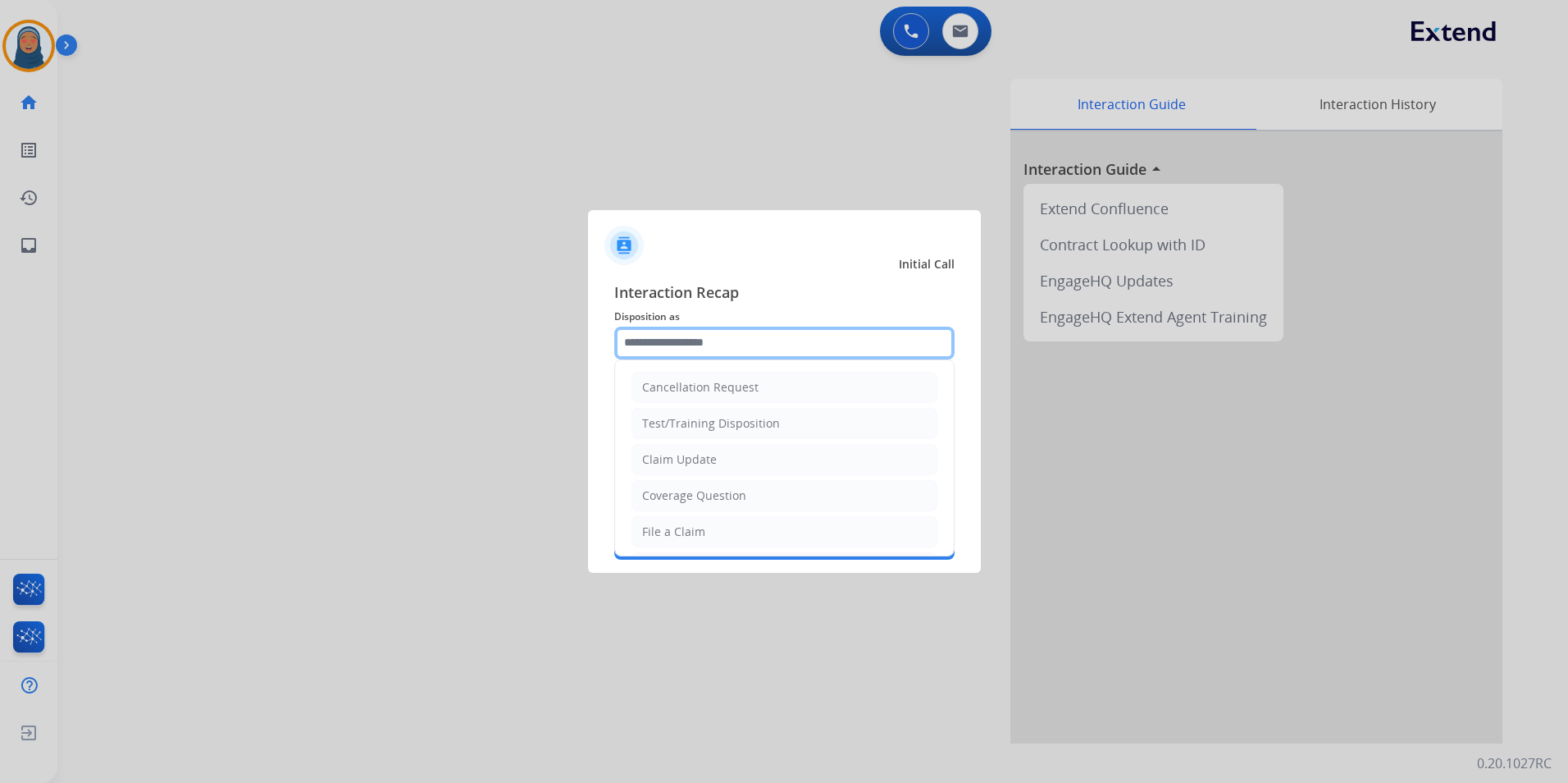
click at [691, 349] on input "text" at bounding box center [784, 342] width 340 height 33
drag, startPoint x: 680, startPoint y: 507, endPoint x: 680, endPoint y: 487, distance: 20.0
click at [679, 505] on li "Other" at bounding box center [784, 502] width 306 height 31
type input "*****"
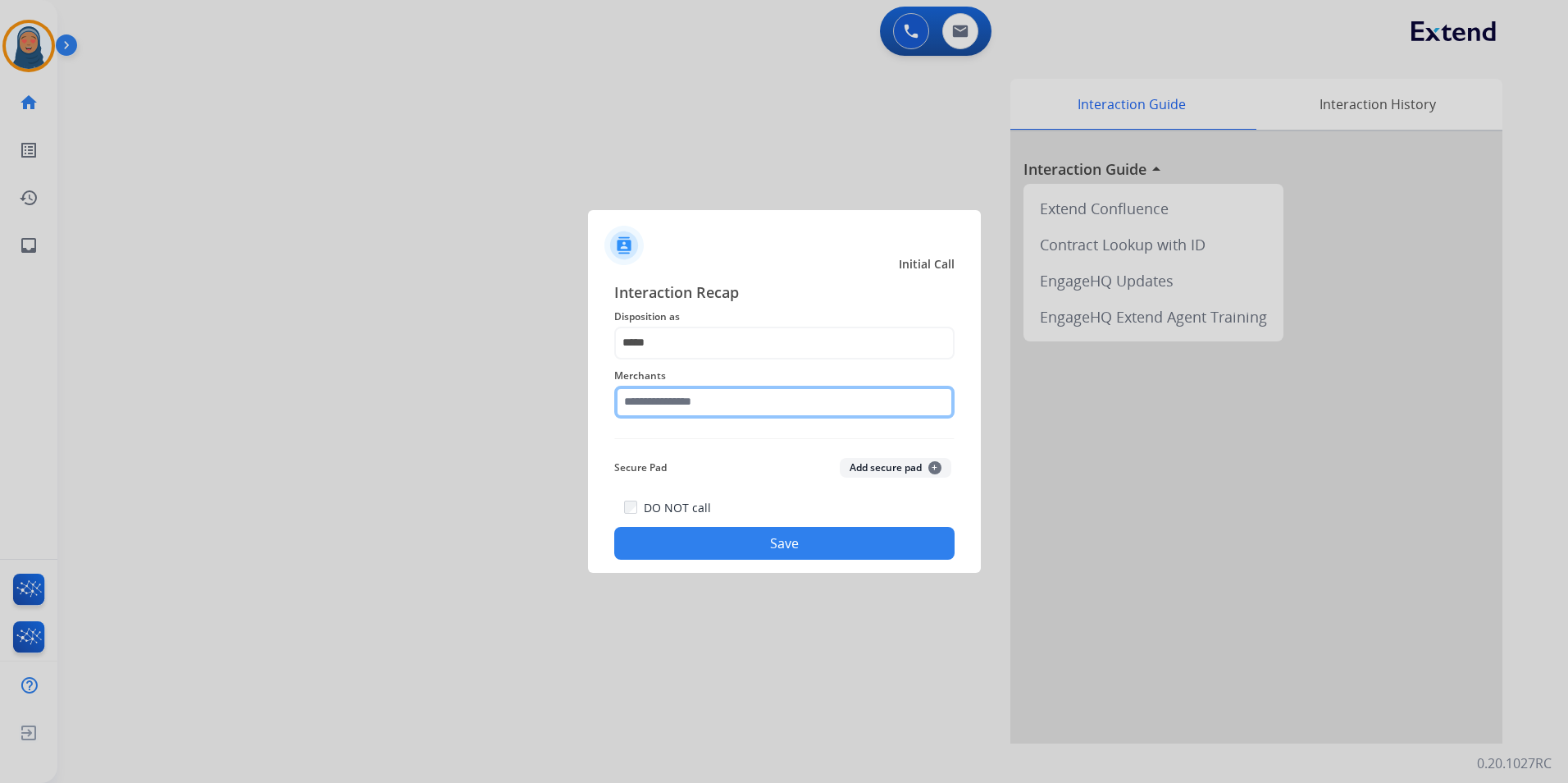
click at [710, 400] on input "text" at bounding box center [784, 401] width 340 height 33
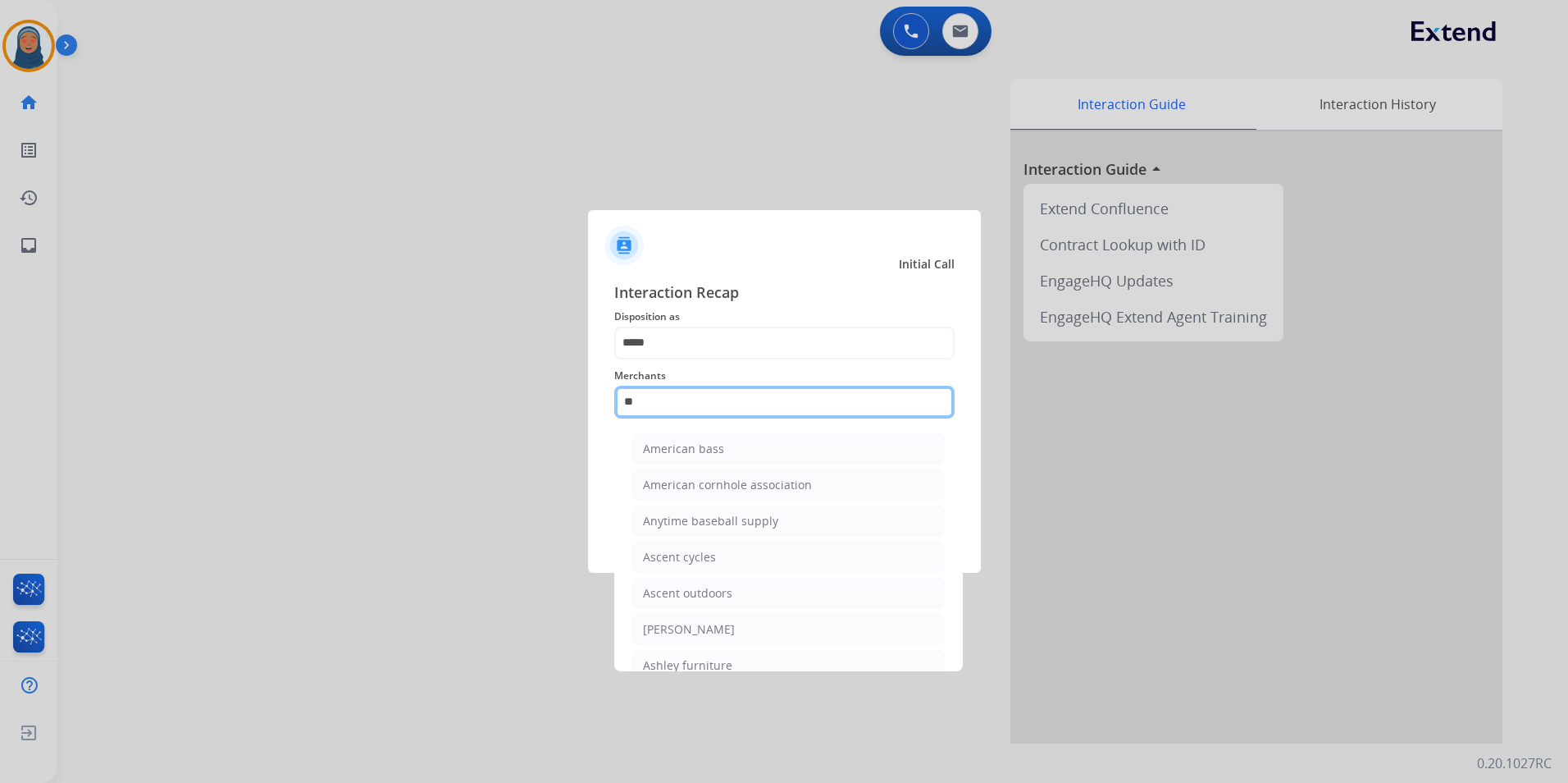
type input "*"
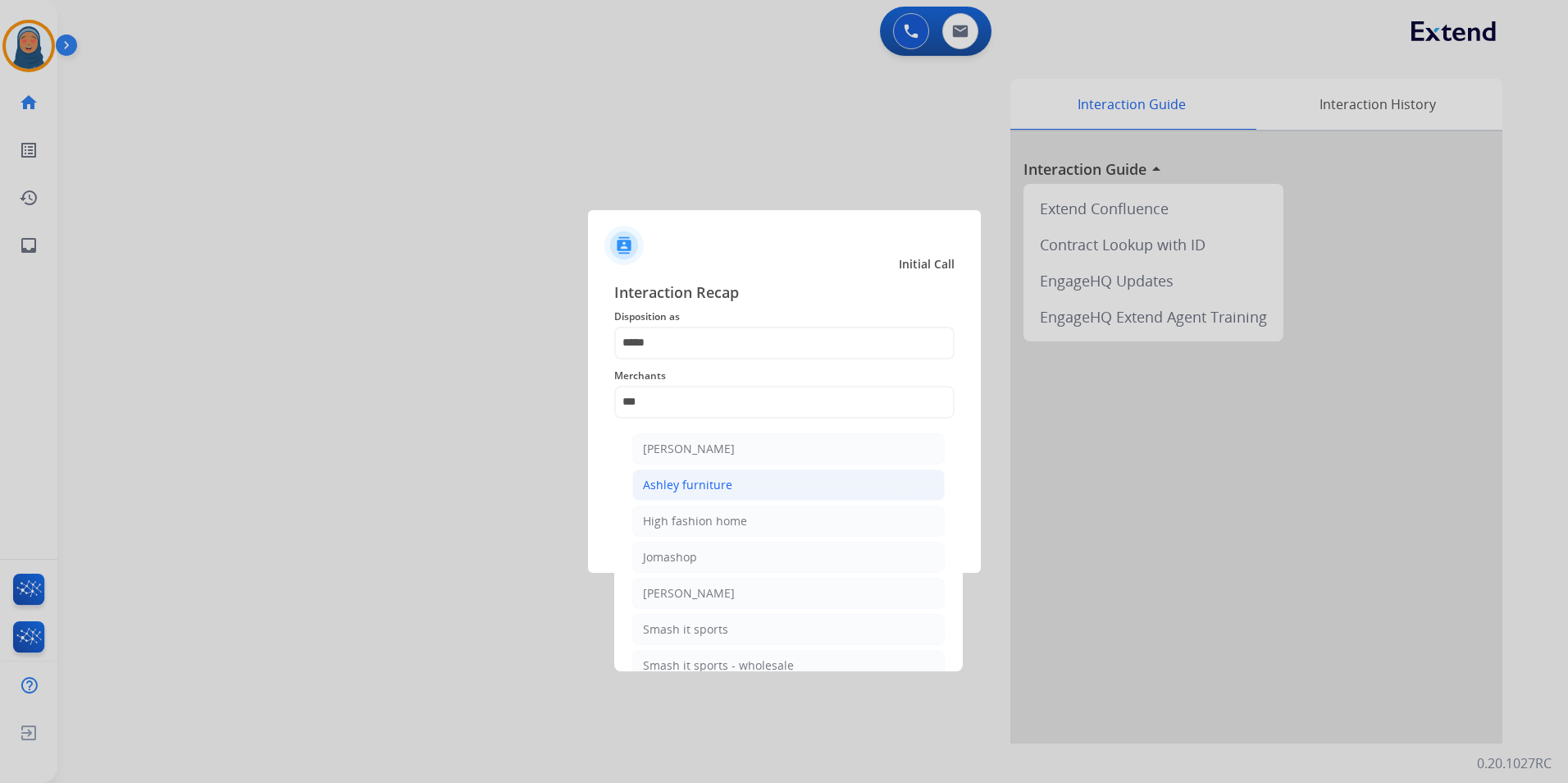
click at [714, 482] on div "Ashley furniture" at bounding box center [687, 484] width 89 height 16
type input "**********"
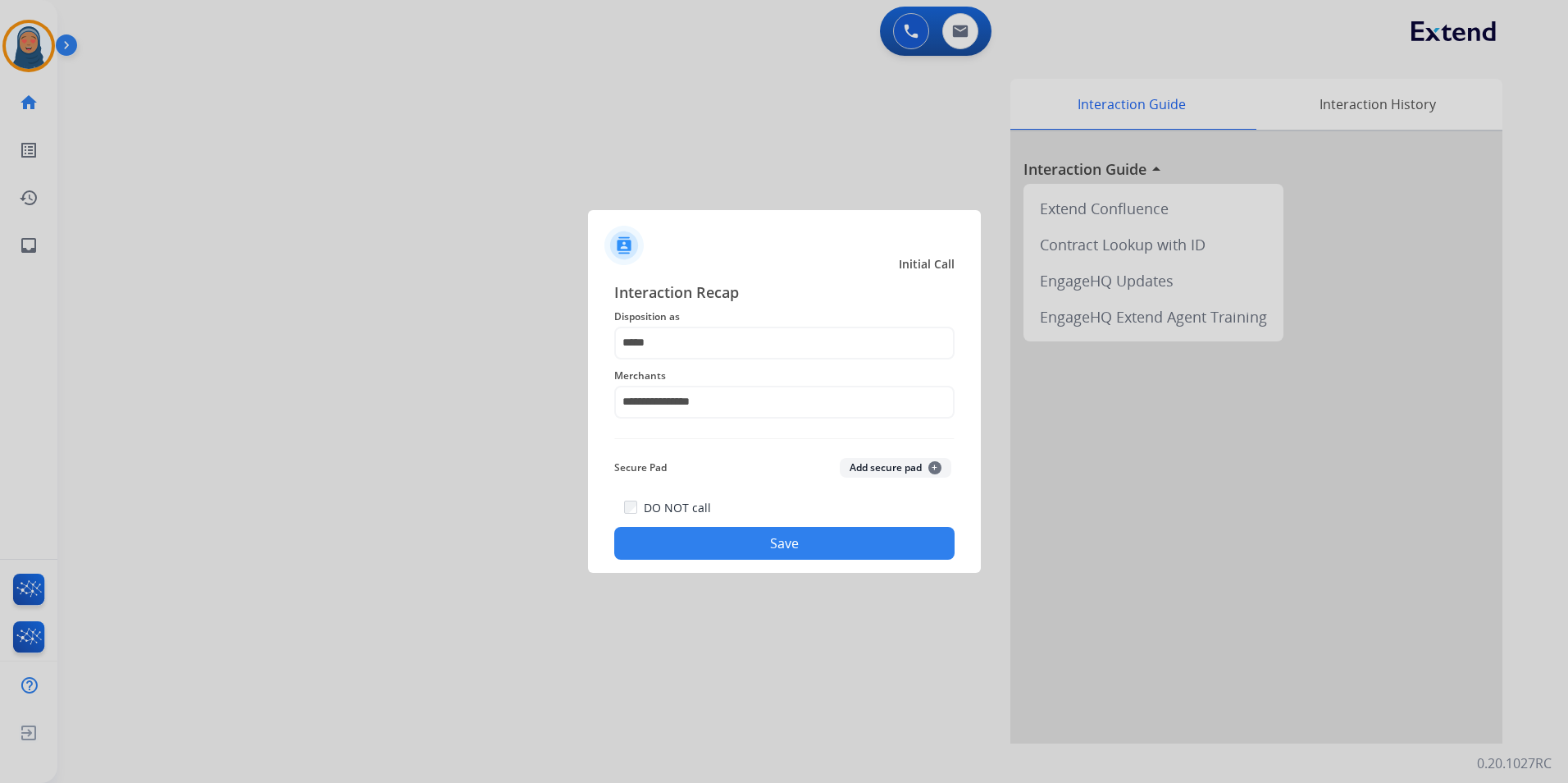
click at [780, 550] on button "Save" at bounding box center [784, 543] width 340 height 33
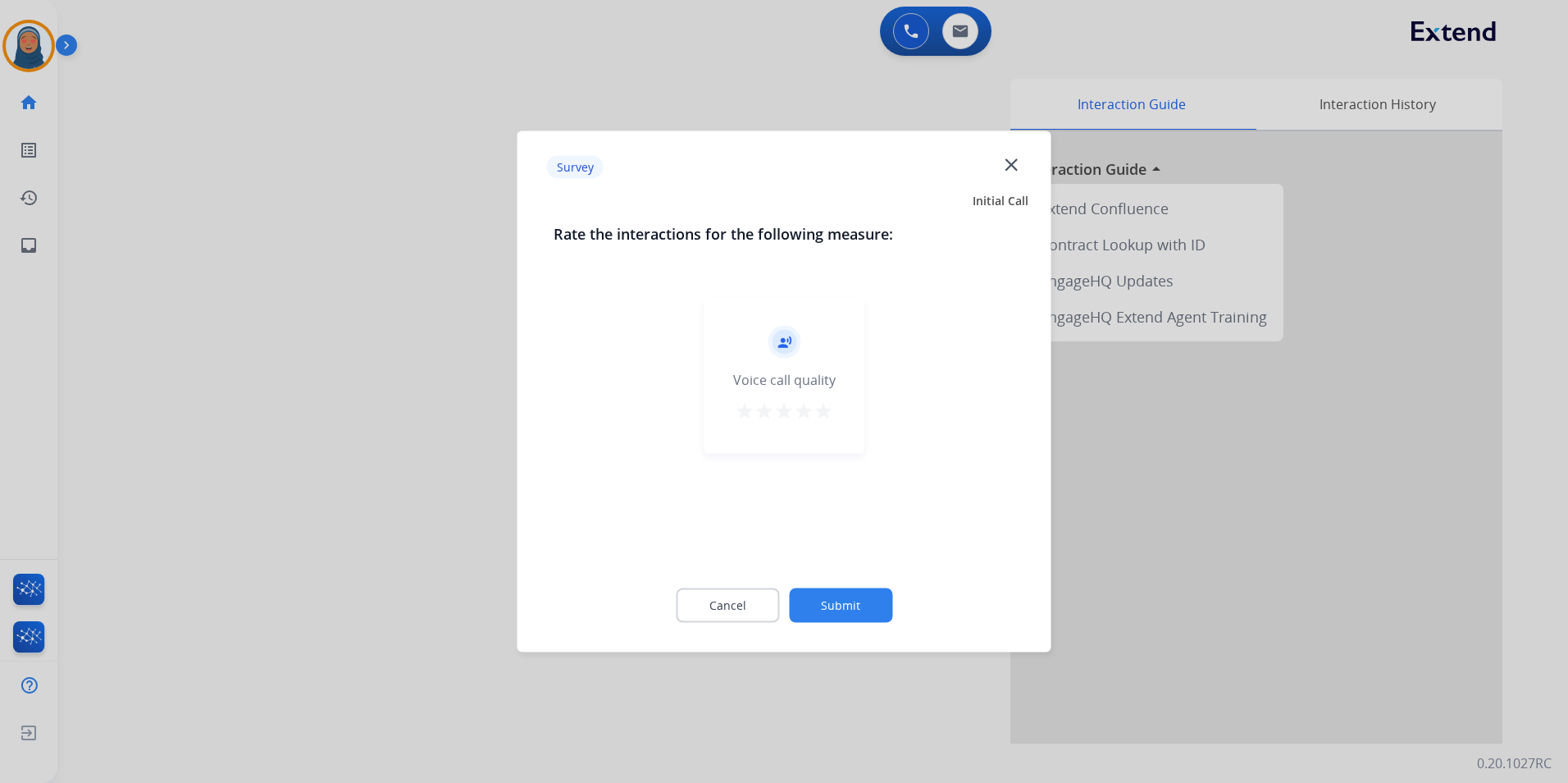
click at [836, 611] on button "Submit" at bounding box center [841, 605] width 103 height 35
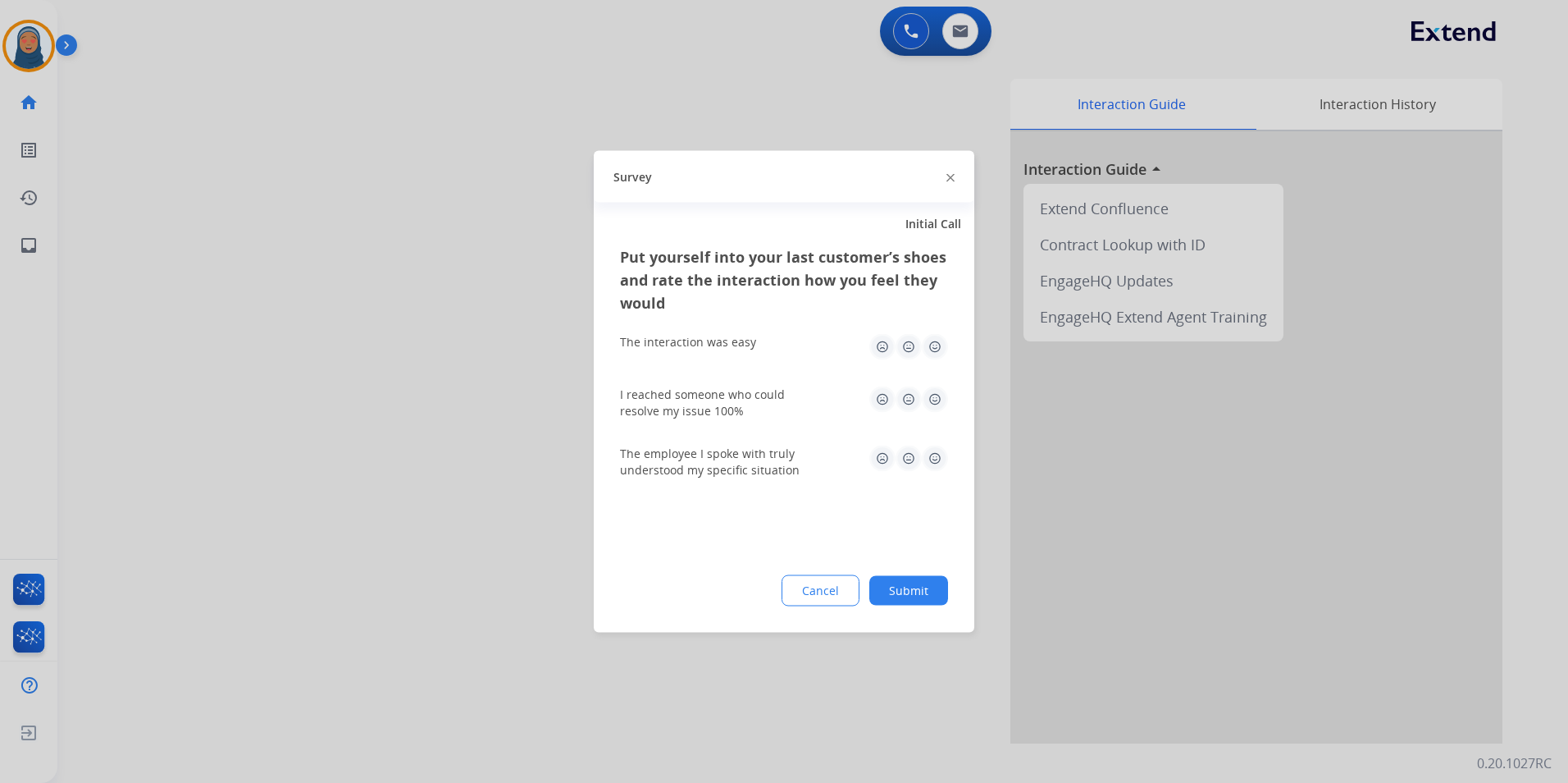
click at [933, 610] on div "Put yourself into your last customer’s shoes and rate the interaction how you f…" at bounding box center [784, 439] width 381 height 387
drag, startPoint x: 930, startPoint y: 593, endPoint x: 794, endPoint y: 468, distance: 184.7
click at [929, 591] on button "Submit" at bounding box center [908, 590] width 79 height 29
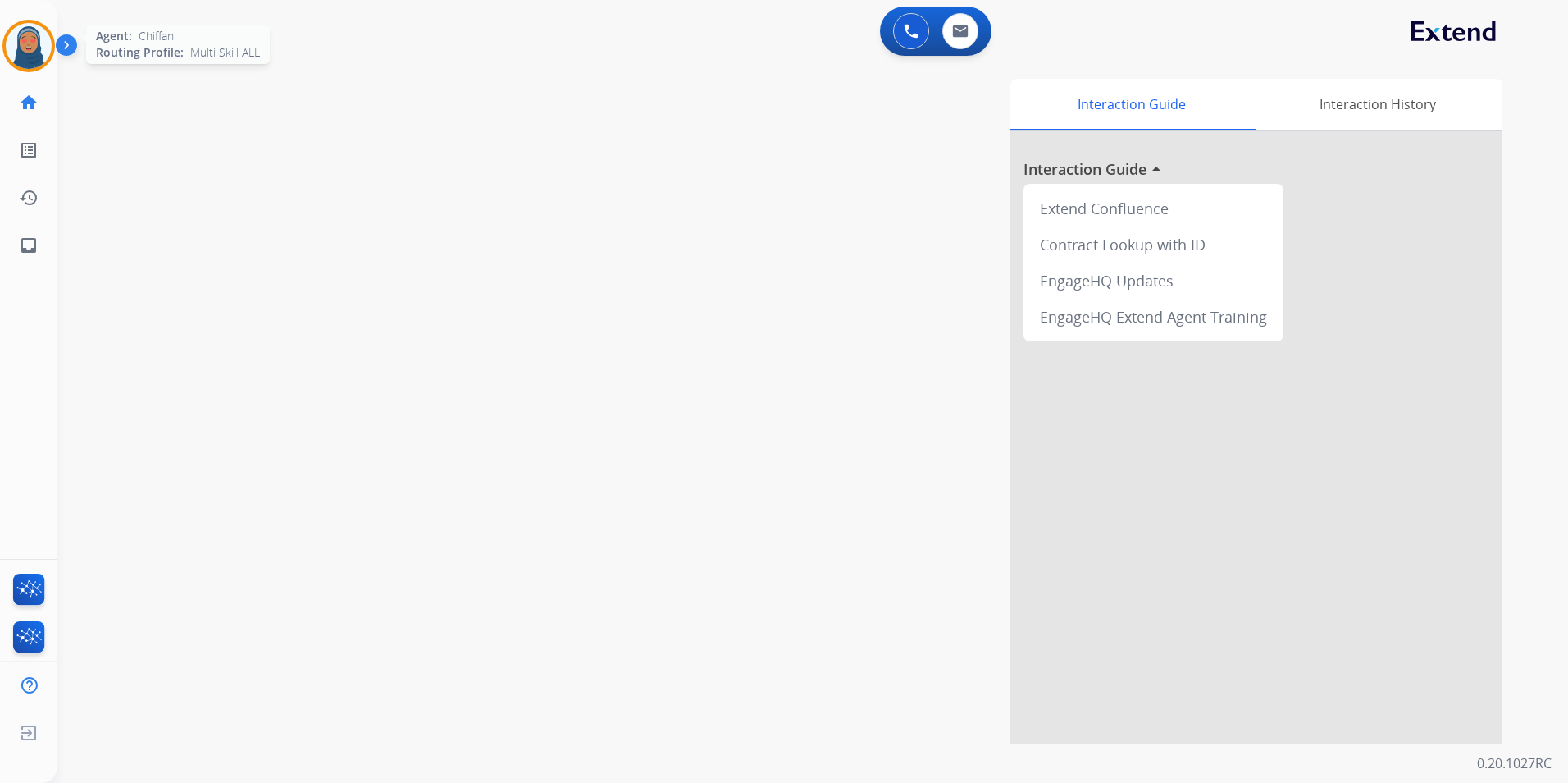
click at [23, 42] on img at bounding box center [28, 45] width 46 height 46
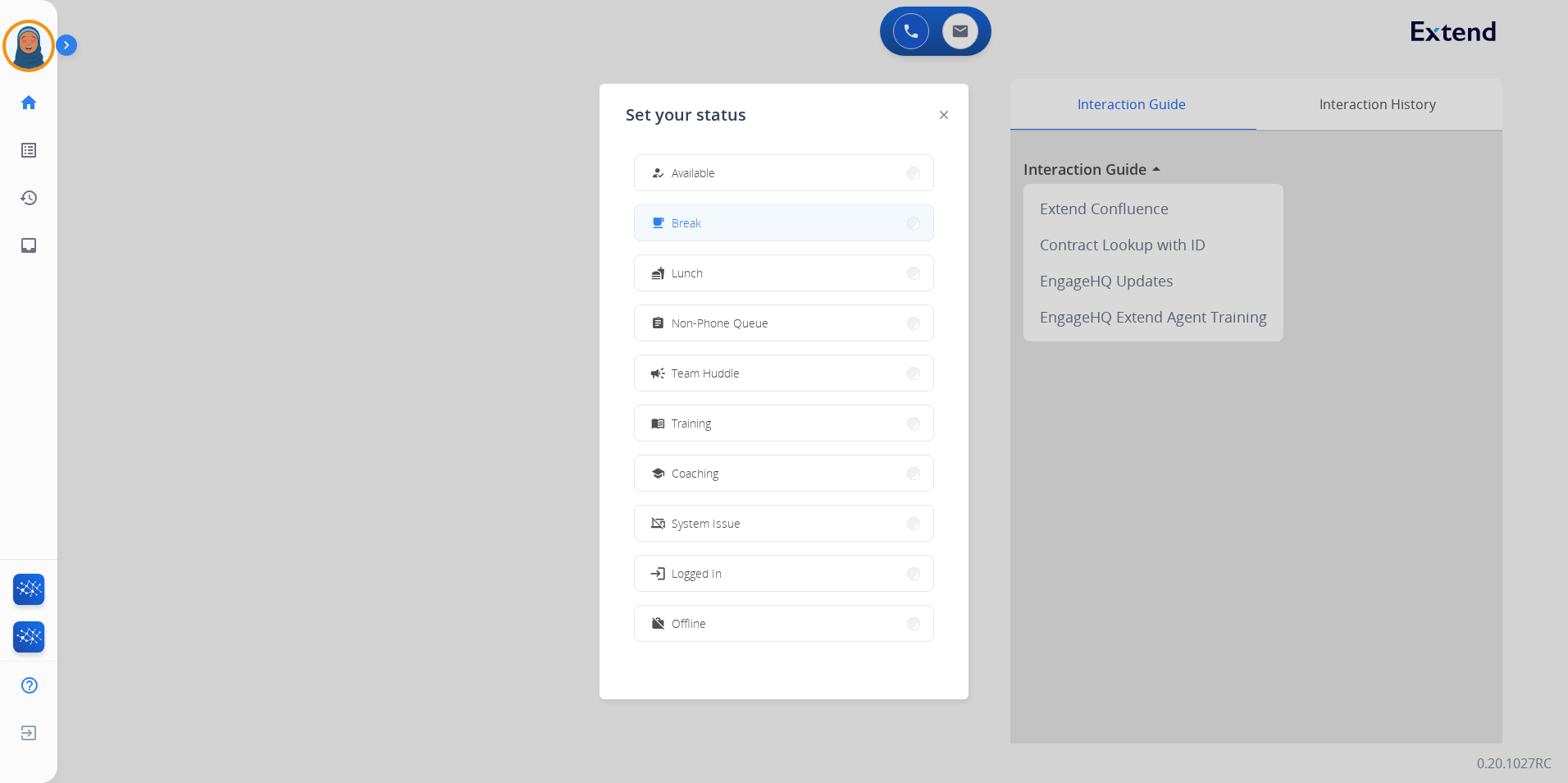
click at [694, 227] on span "Break" at bounding box center [685, 222] width 29 height 17
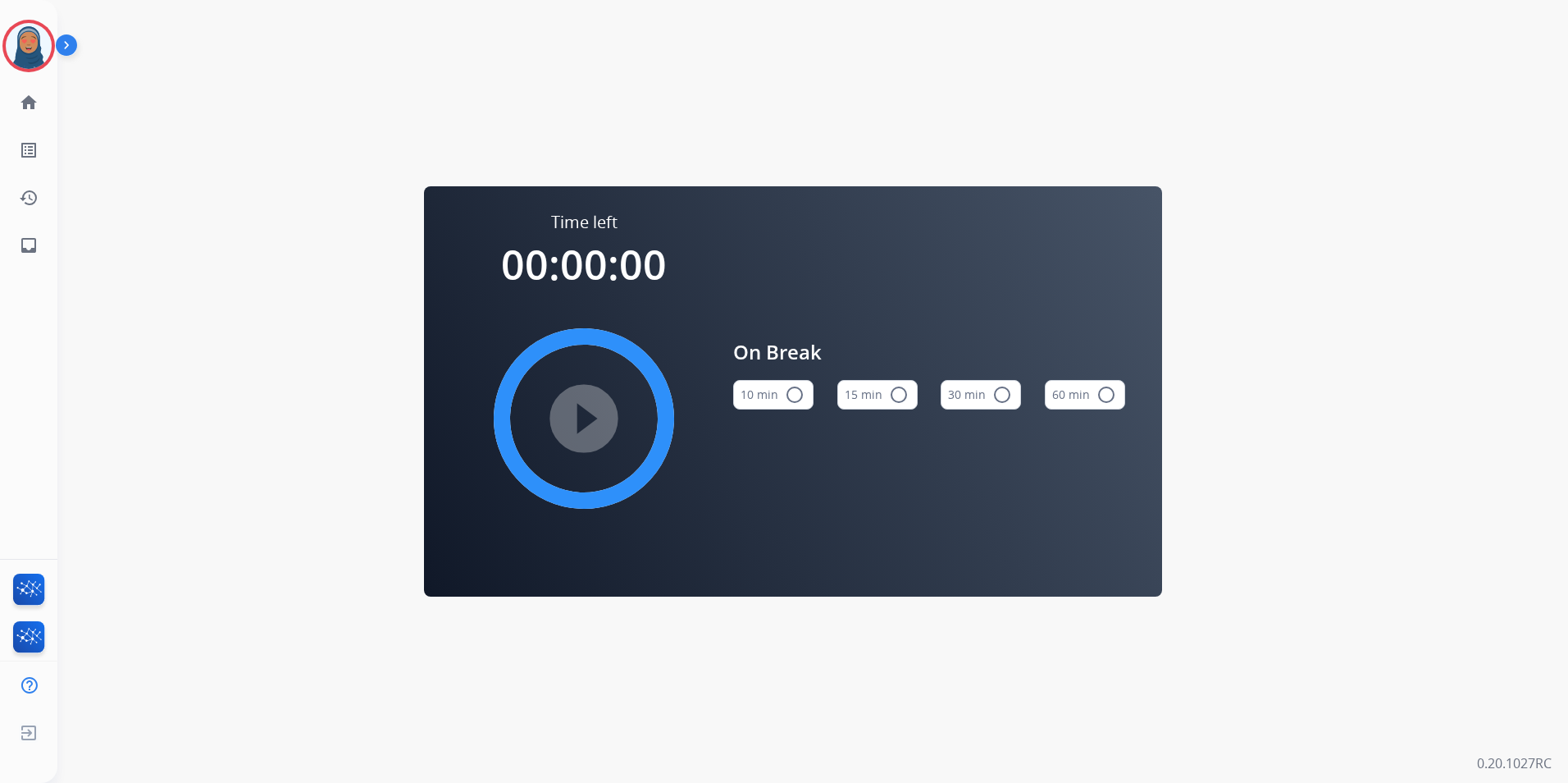
click at [901, 389] on mat-icon "radio_button_unchecked" at bounding box center [898, 394] width 20 height 20
click at [575, 410] on mat-icon "play_circle_filled" at bounding box center [583, 418] width 20 height 20
click at [25, 49] on img at bounding box center [28, 45] width 46 height 46
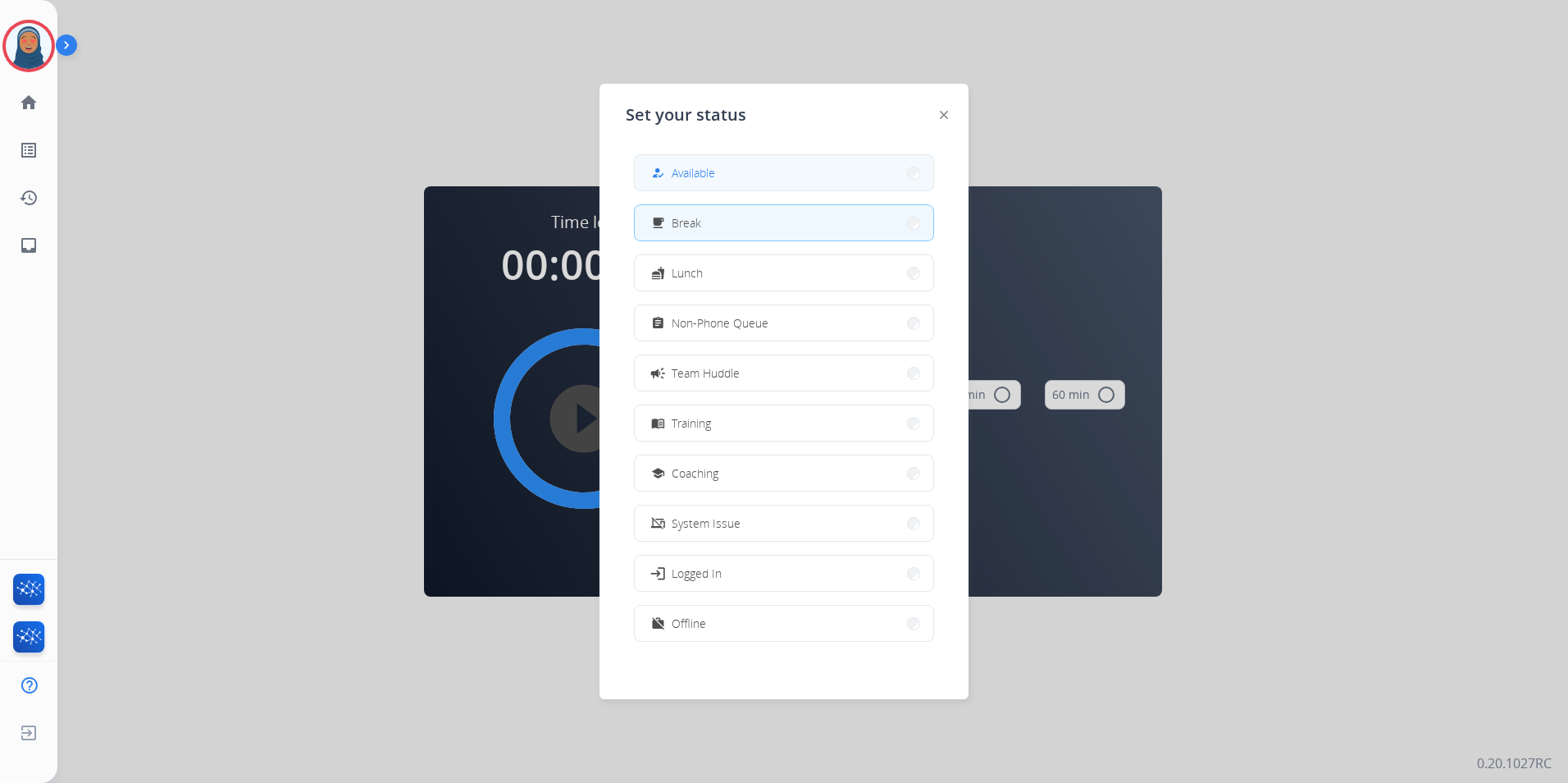
click at [689, 181] on div "how_to_reg Available" at bounding box center [681, 173] width 67 height 20
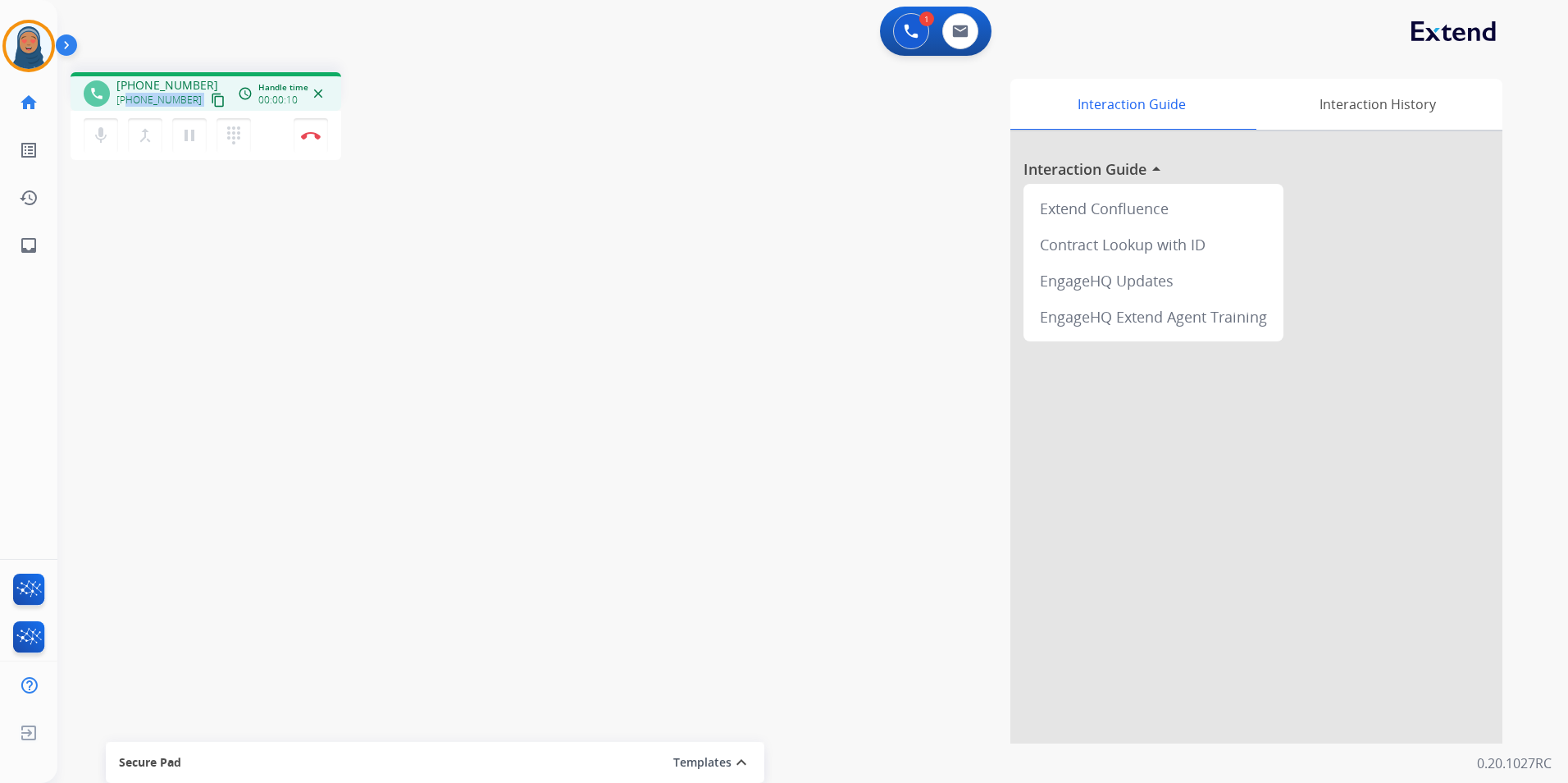
drag, startPoint x: 187, startPoint y: 101, endPoint x: 128, endPoint y: 101, distance: 59.0
click at [128, 101] on div "+18185999023 content_copy" at bounding box center [172, 99] width 112 height 20
click at [317, 142] on button "Disconnect" at bounding box center [310, 135] width 35 height 35
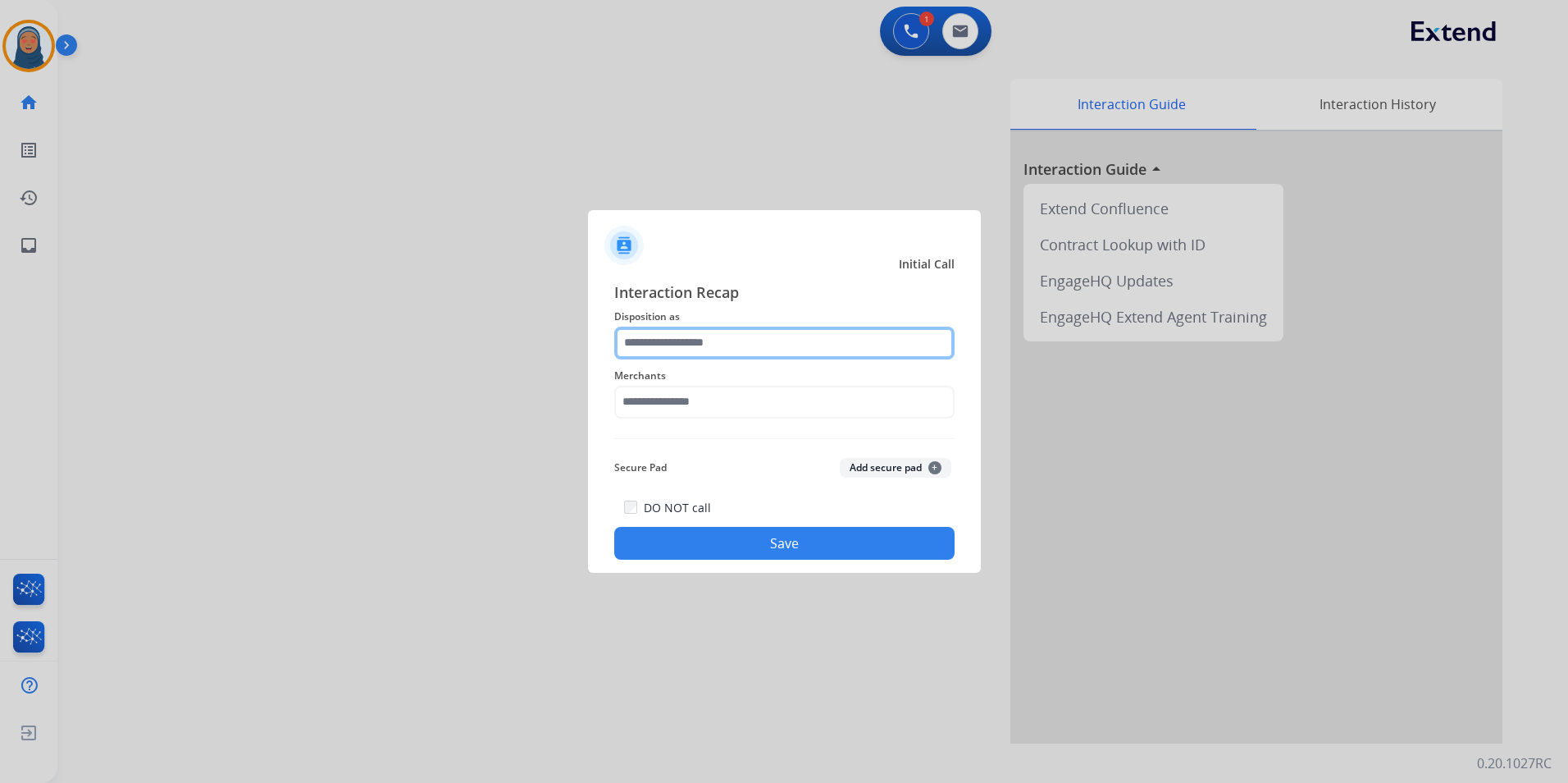
click at [704, 332] on input "text" at bounding box center [784, 342] width 340 height 33
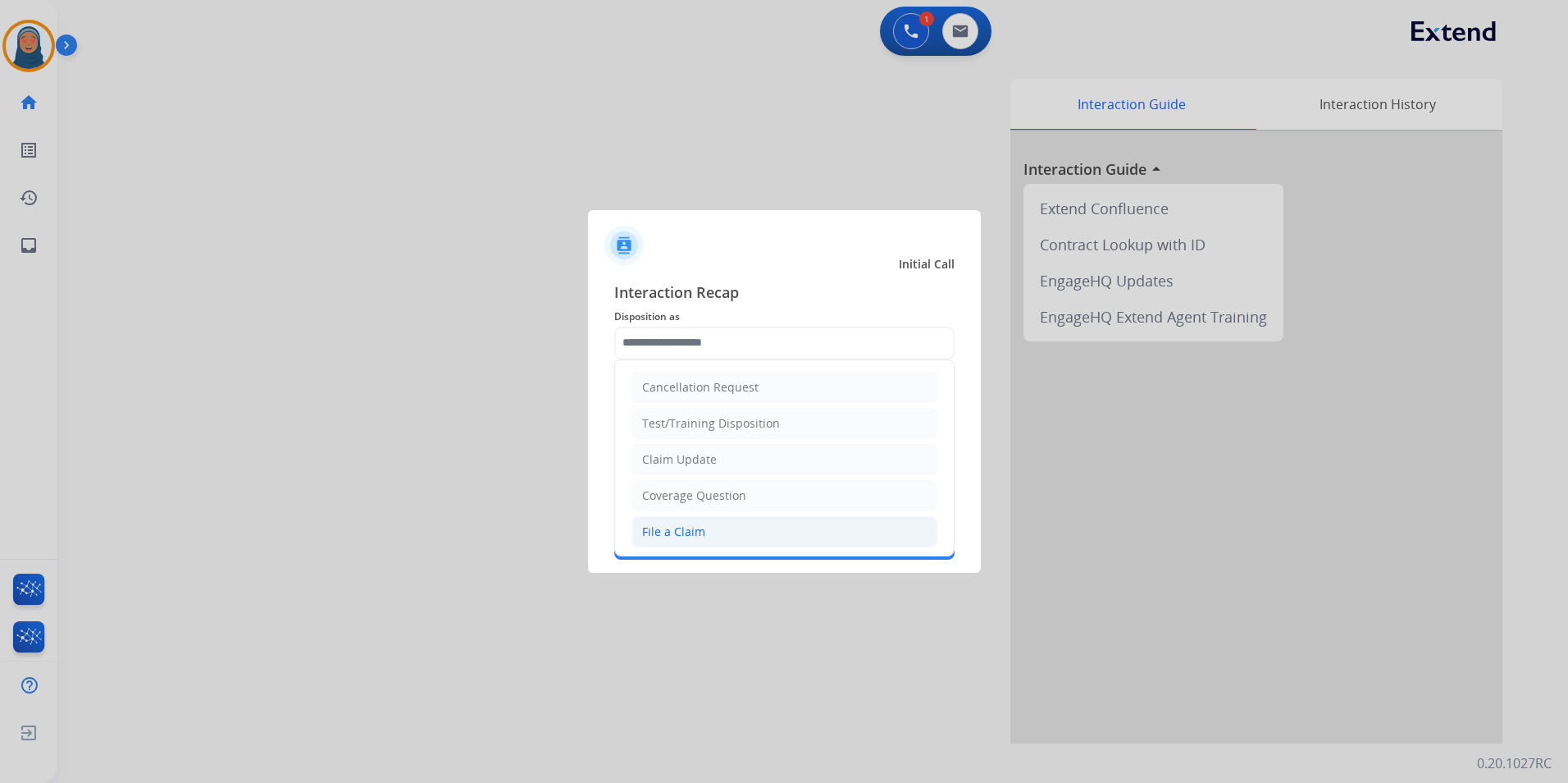
drag, startPoint x: 718, startPoint y: 533, endPoint x: 684, endPoint y: 418, distance: 119.9
click at [717, 519] on li "File a Claim" at bounding box center [784, 531] width 306 height 31
type input "**********"
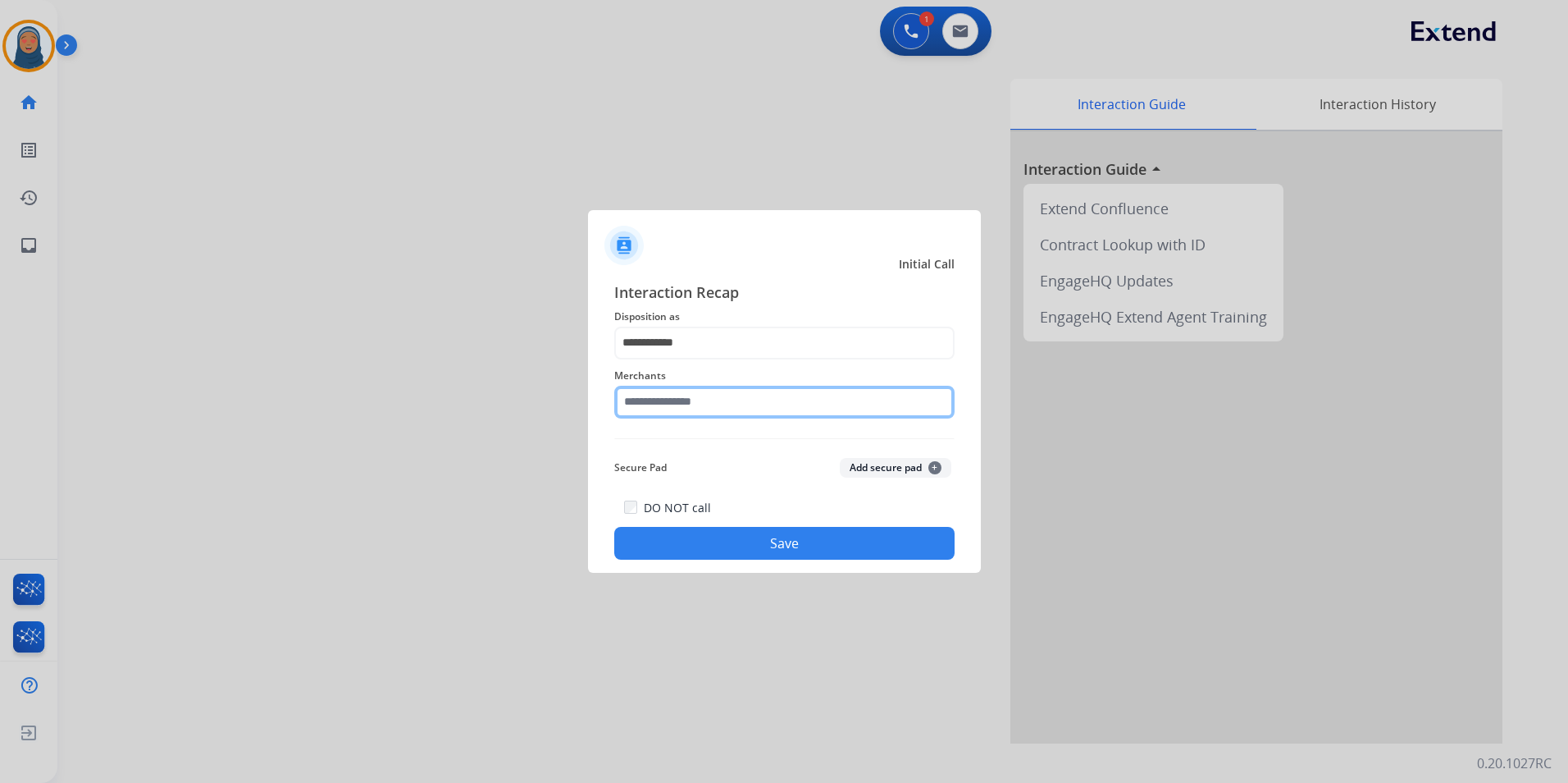
click at [684, 403] on input "text" at bounding box center [784, 401] width 340 height 33
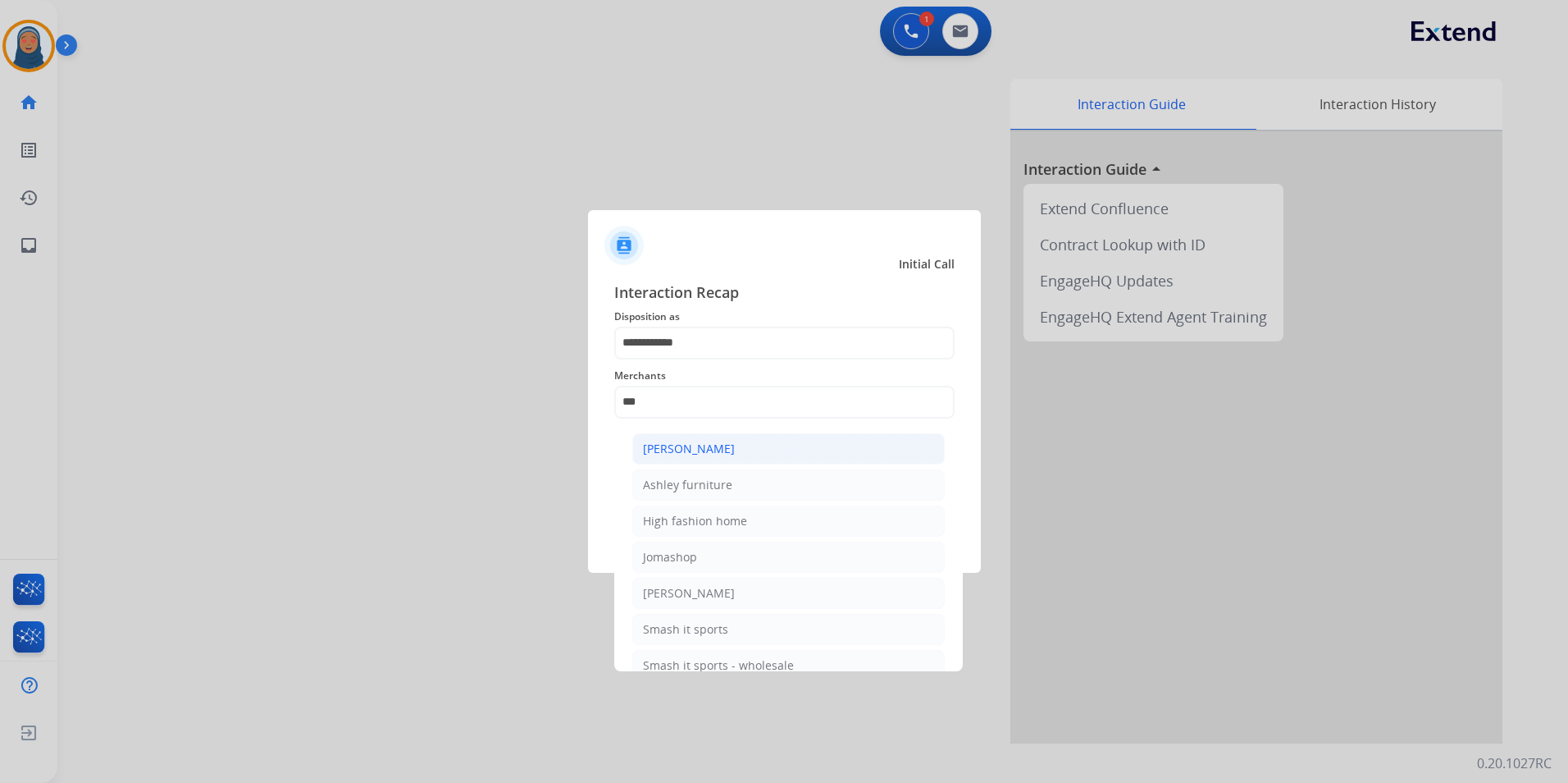
click at [704, 458] on li "Ashley - Reguard" at bounding box center [787, 448] width 312 height 31
type input "**********"
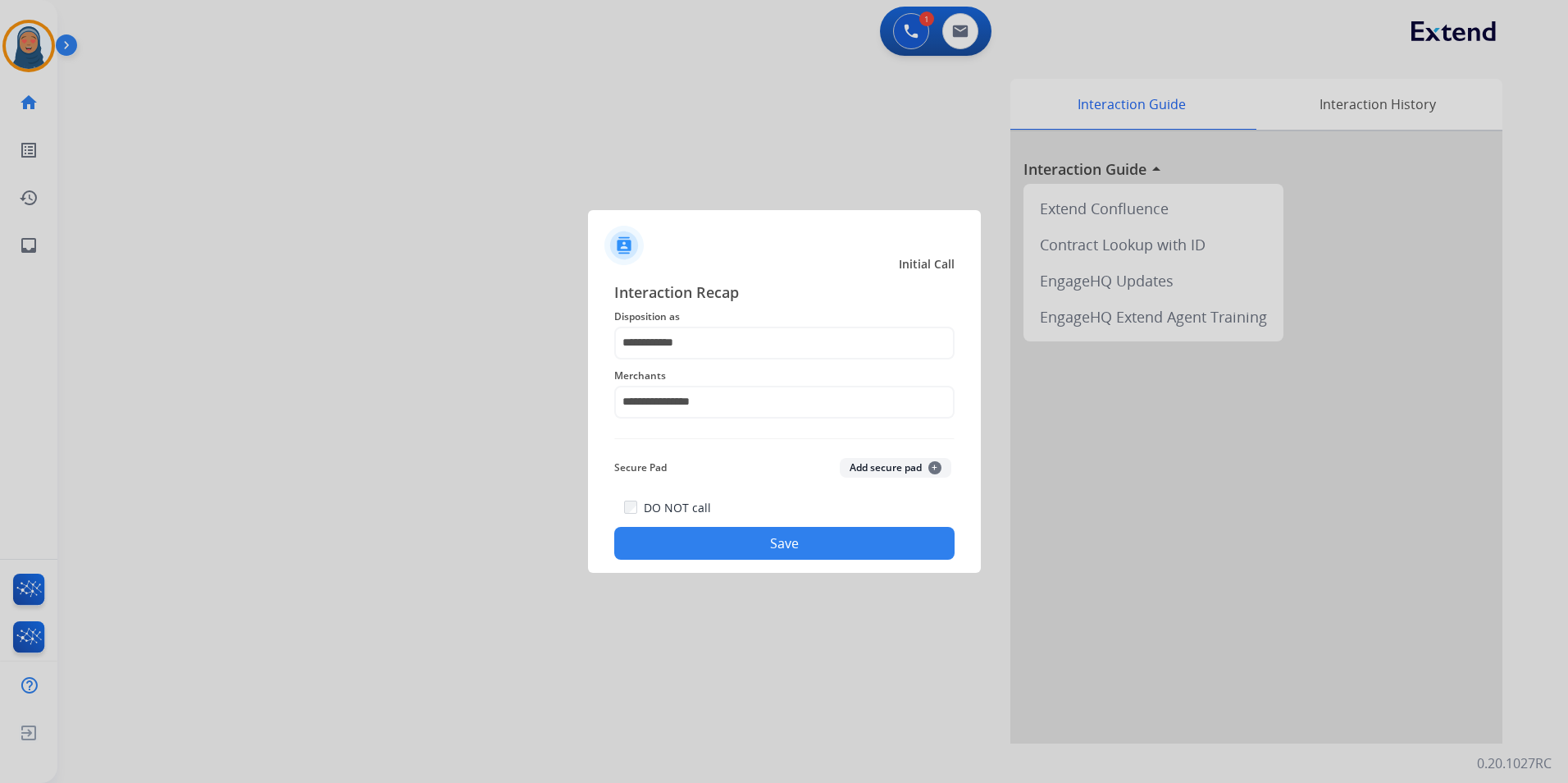
click at [740, 540] on button "Save" at bounding box center [784, 543] width 340 height 33
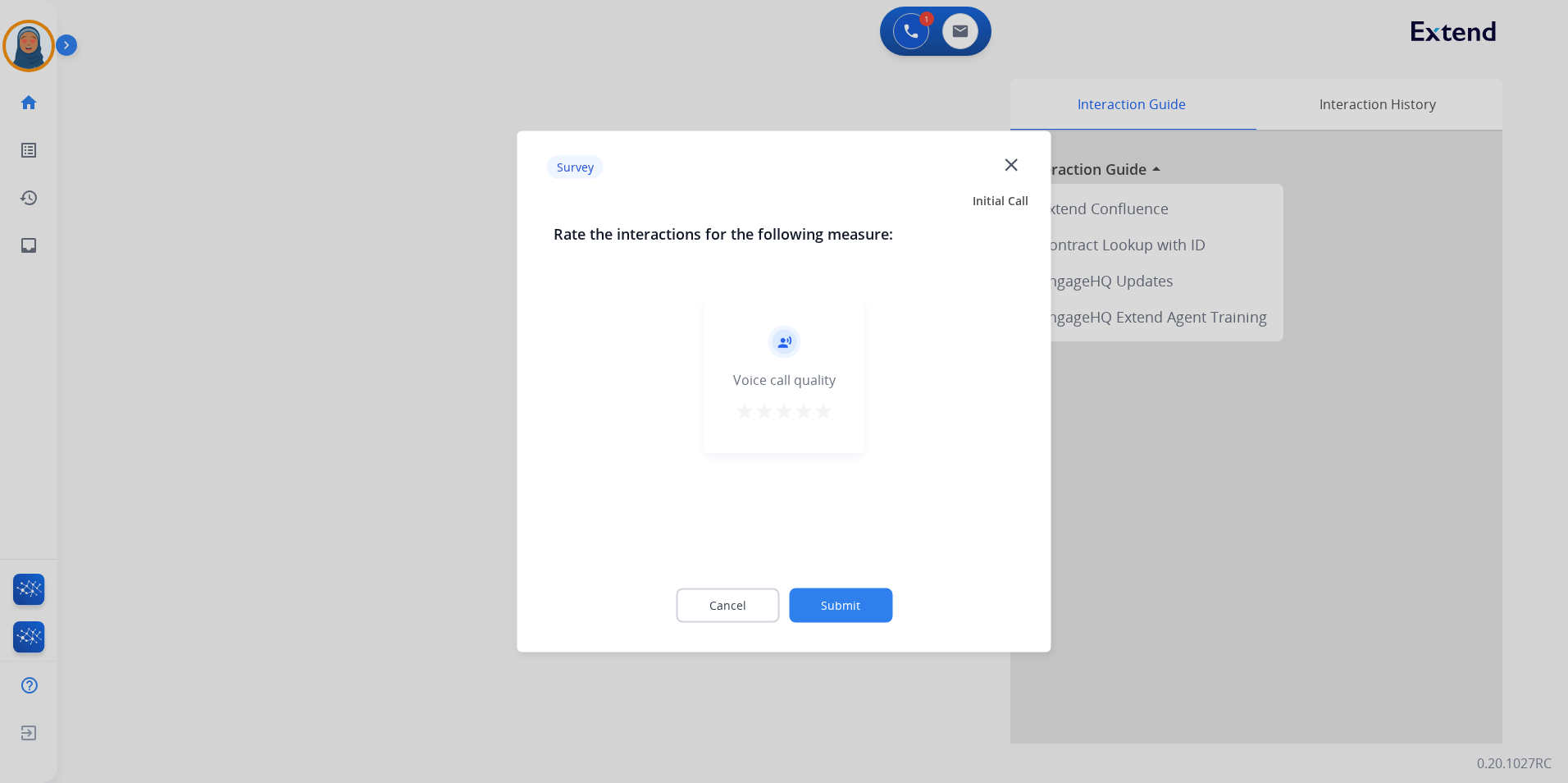
click at [834, 597] on button "Submit" at bounding box center [841, 605] width 103 height 35
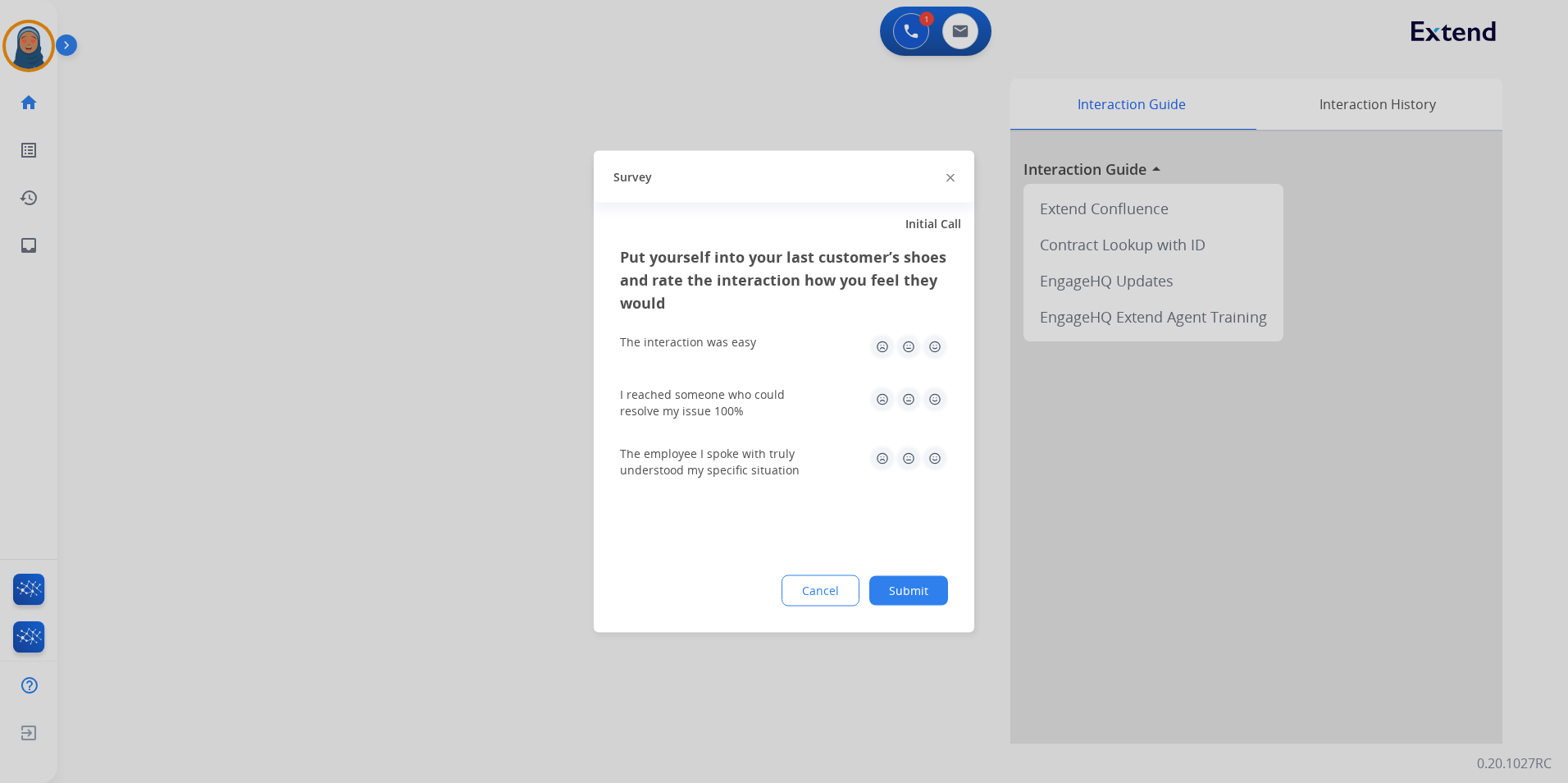
click at [927, 593] on button "Submit" at bounding box center [908, 590] width 79 height 29
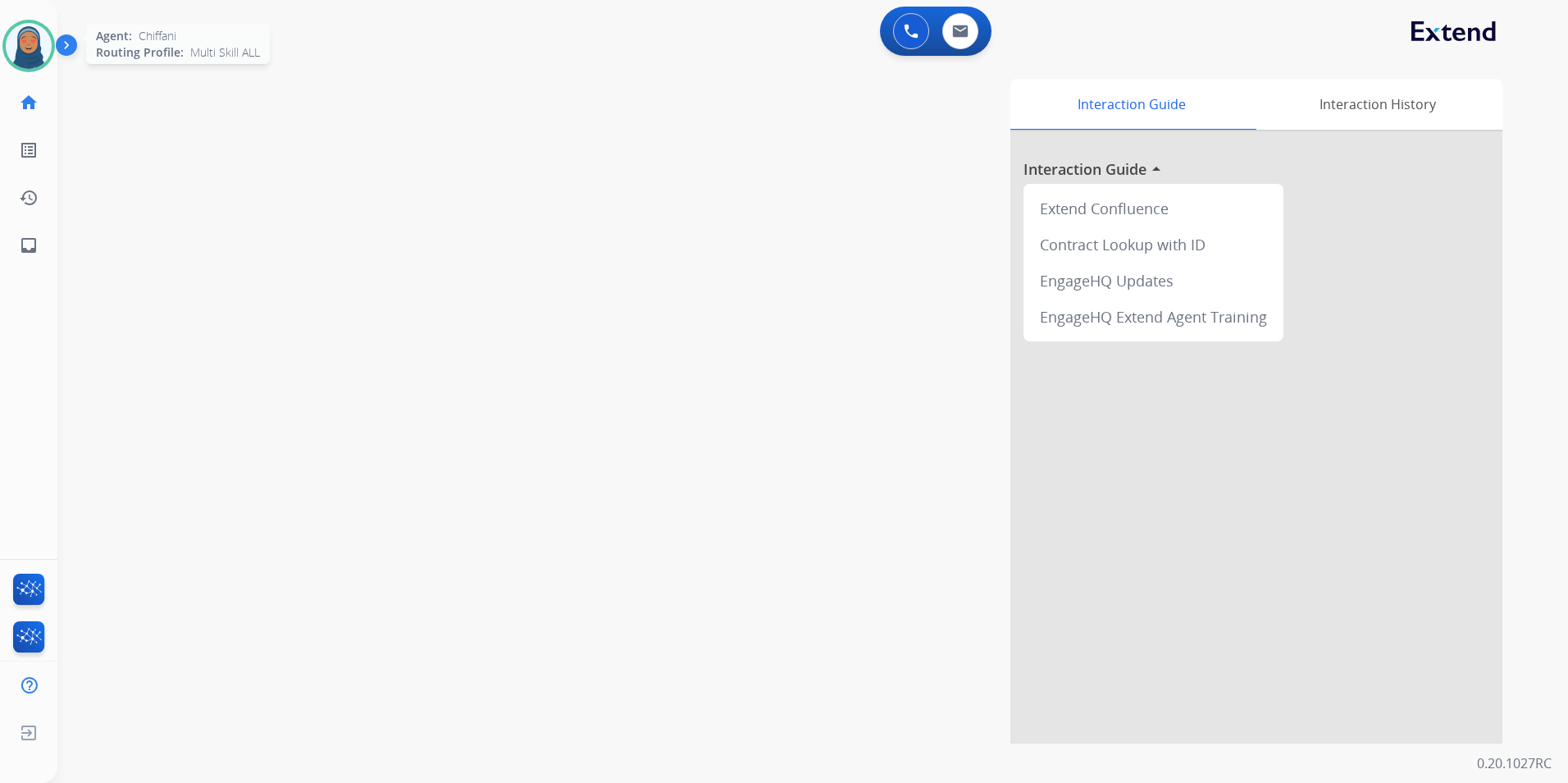
click at [36, 50] on img at bounding box center [28, 45] width 46 height 46
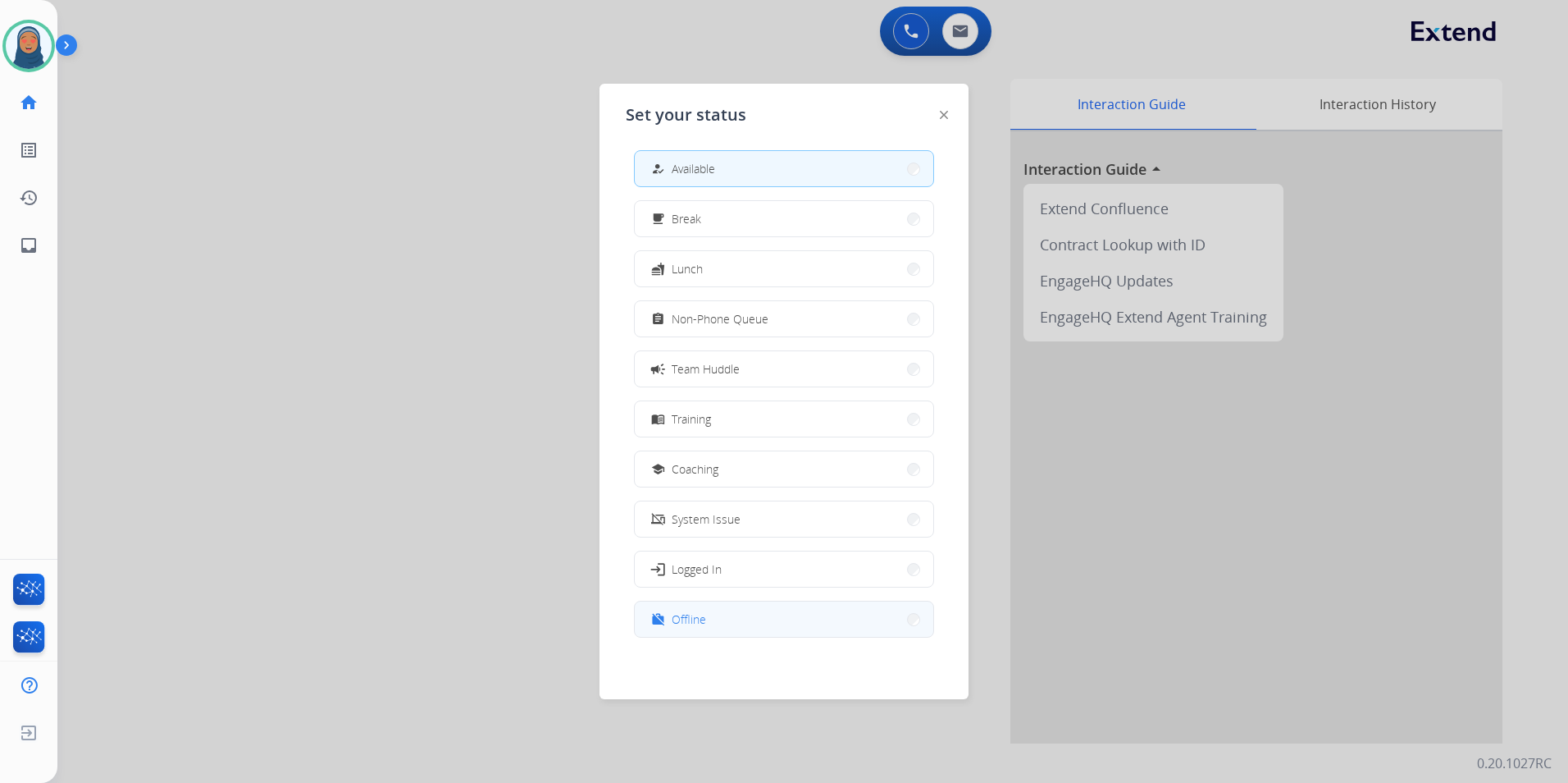
scroll to position [5, 0]
click at [799, 619] on button "work_off Offline" at bounding box center [784, 618] width 298 height 36
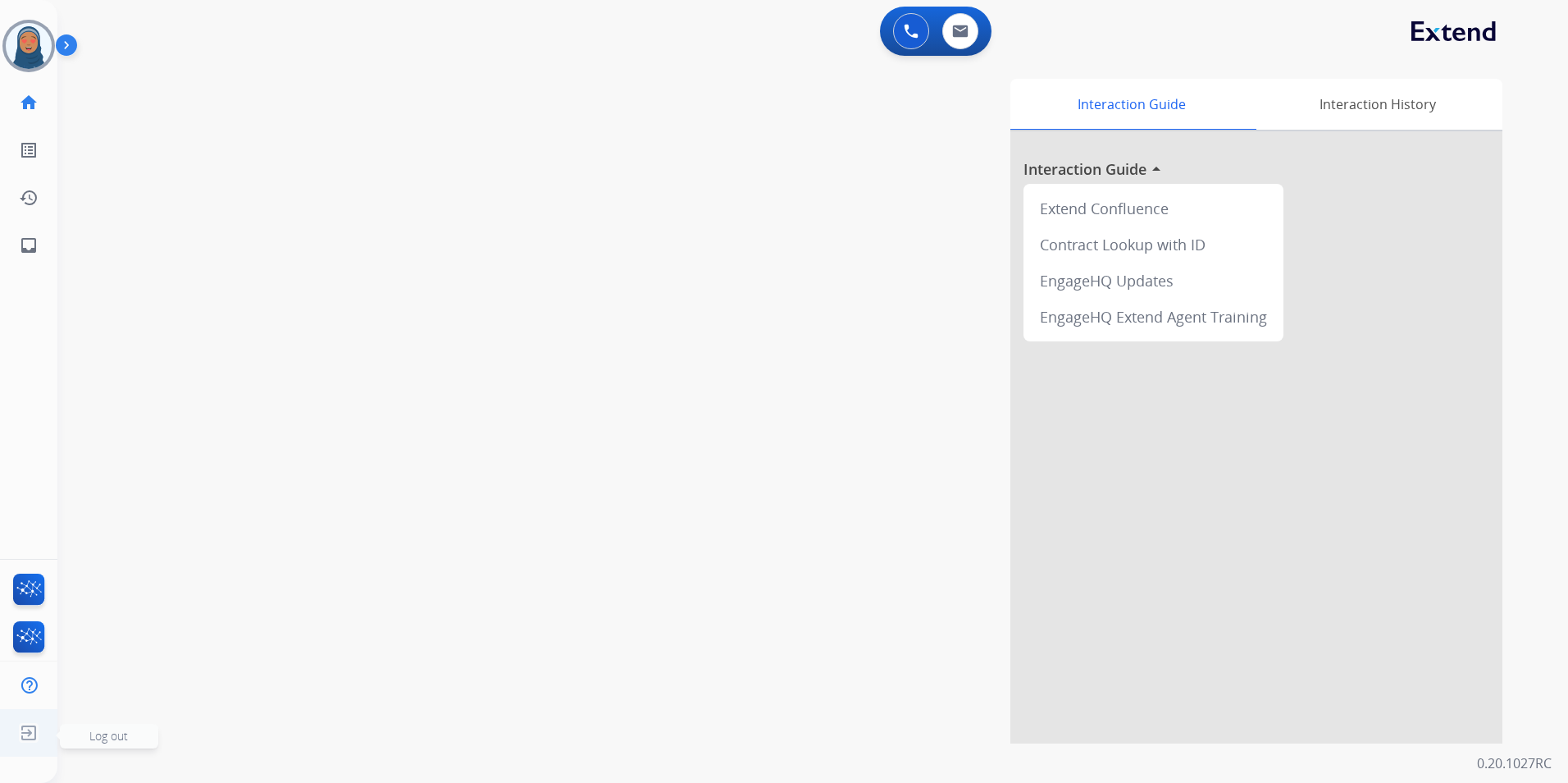
drag, startPoint x: 107, startPoint y: 737, endPoint x: 144, endPoint y: 730, distance: 37.7
click at [107, 737] on span "Log out" at bounding box center [108, 735] width 38 height 16
